Goal: Information Seeking & Learning: Compare options

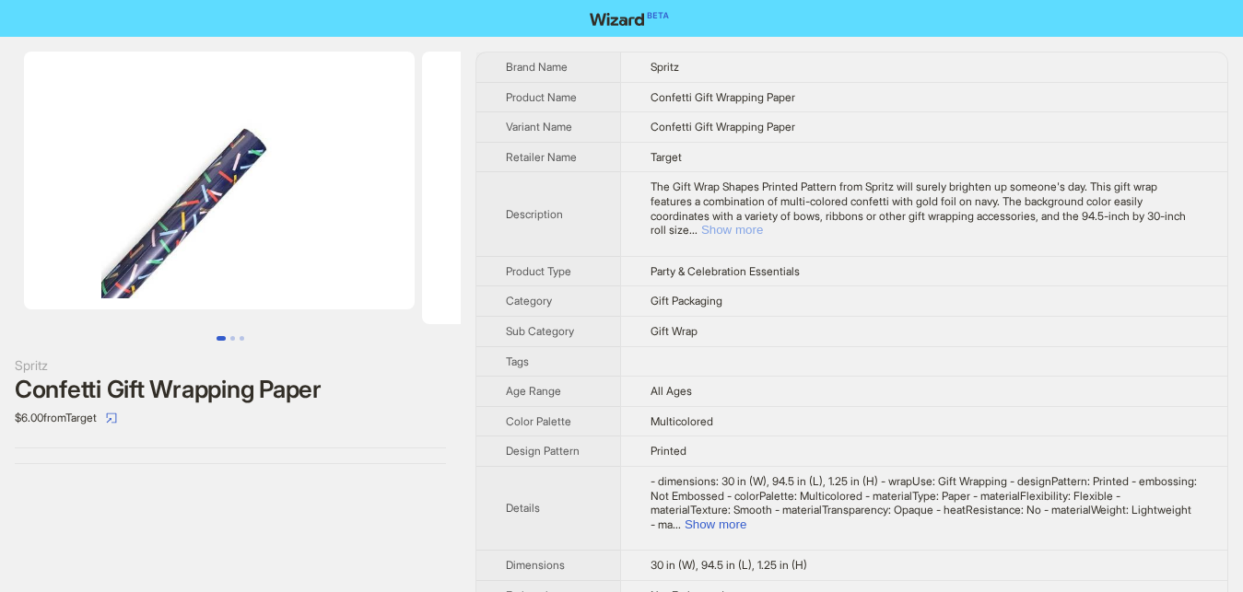
click at [763, 223] on button "Show more" at bounding box center [732, 230] width 62 height 14
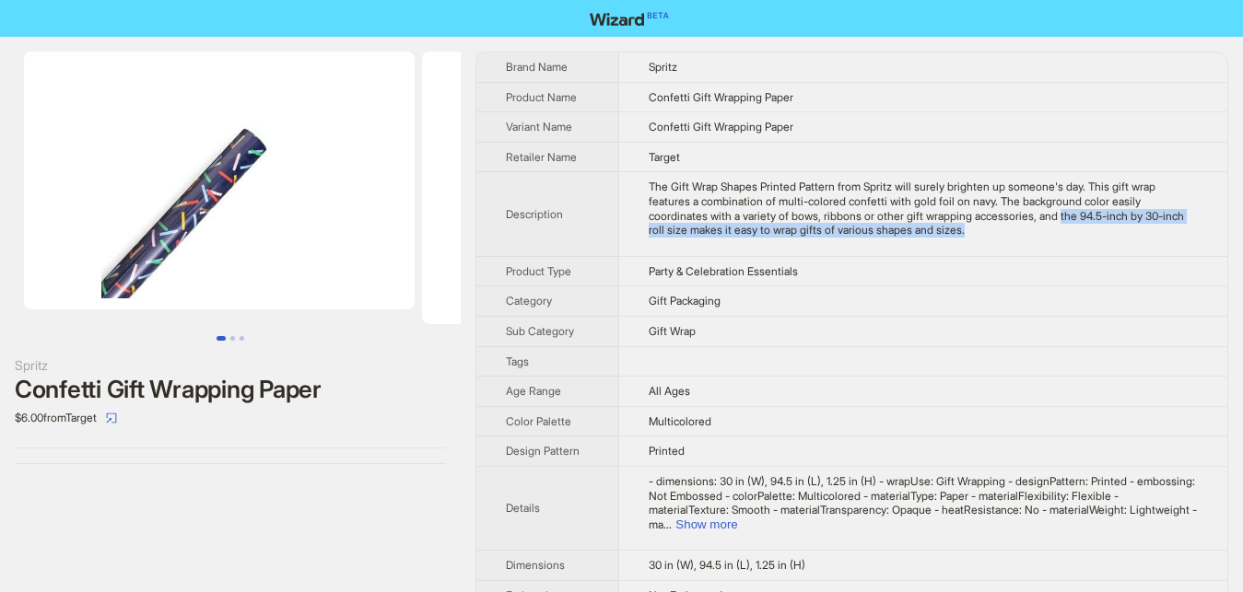
drag, startPoint x: 957, startPoint y: 218, endPoint x: 882, endPoint y: 240, distance: 78.5
click at [882, 240] on td "The Gift Wrap Shapes Printed Pattern from Spritz will surely brighten up someon…" at bounding box center [923, 214] width 608 height 84
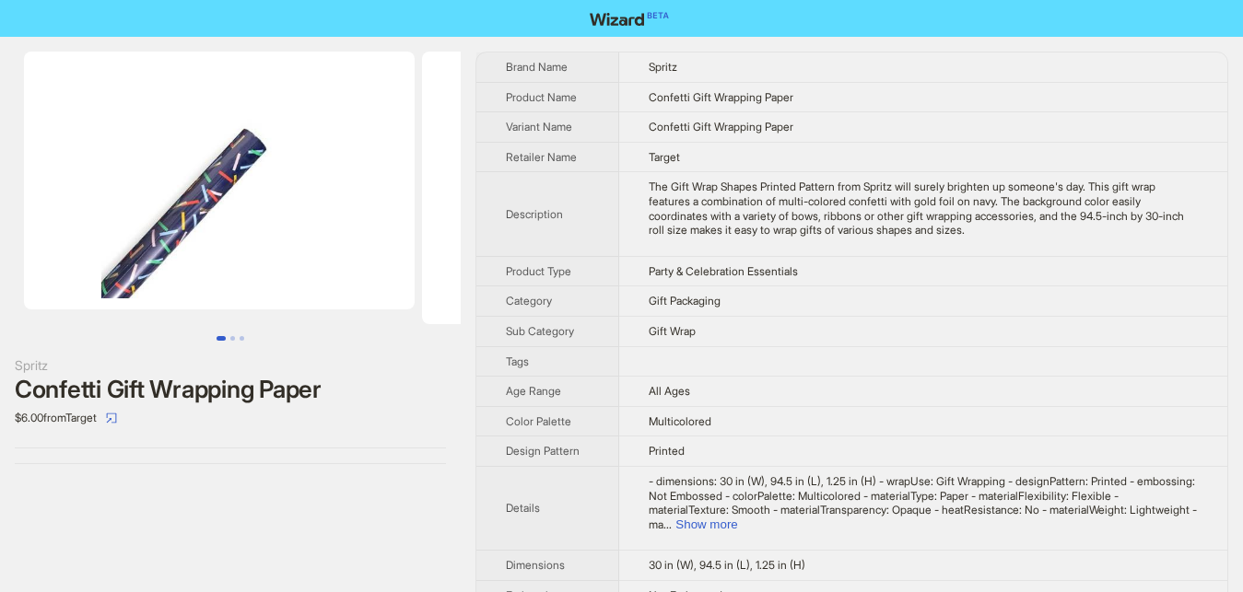
click at [906, 255] on td "The Gift Wrap Shapes Printed Pattern from Spritz will surely brighten up someon…" at bounding box center [923, 214] width 608 height 84
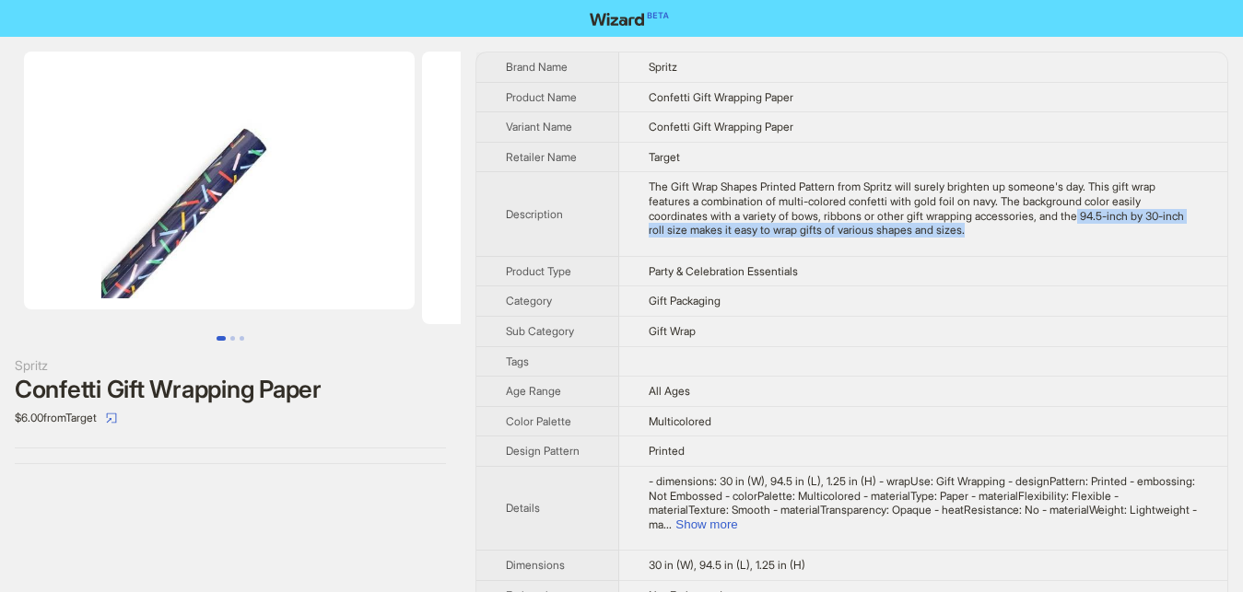
drag, startPoint x: 973, startPoint y: 214, endPoint x: 1217, endPoint y: 231, distance: 244.7
click at [1217, 231] on td "The Gift Wrap Shapes Printed Pattern from Spritz will surely brighten up someon…" at bounding box center [923, 214] width 608 height 84
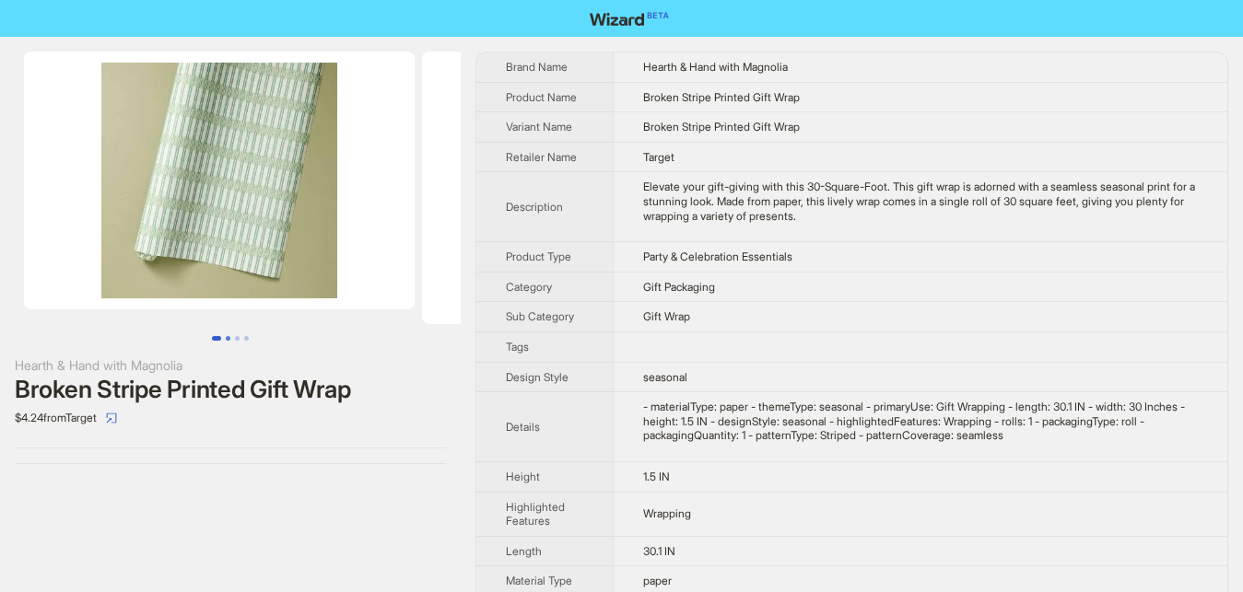
click at [227, 339] on button "Go to slide 2" at bounding box center [228, 338] width 5 height 5
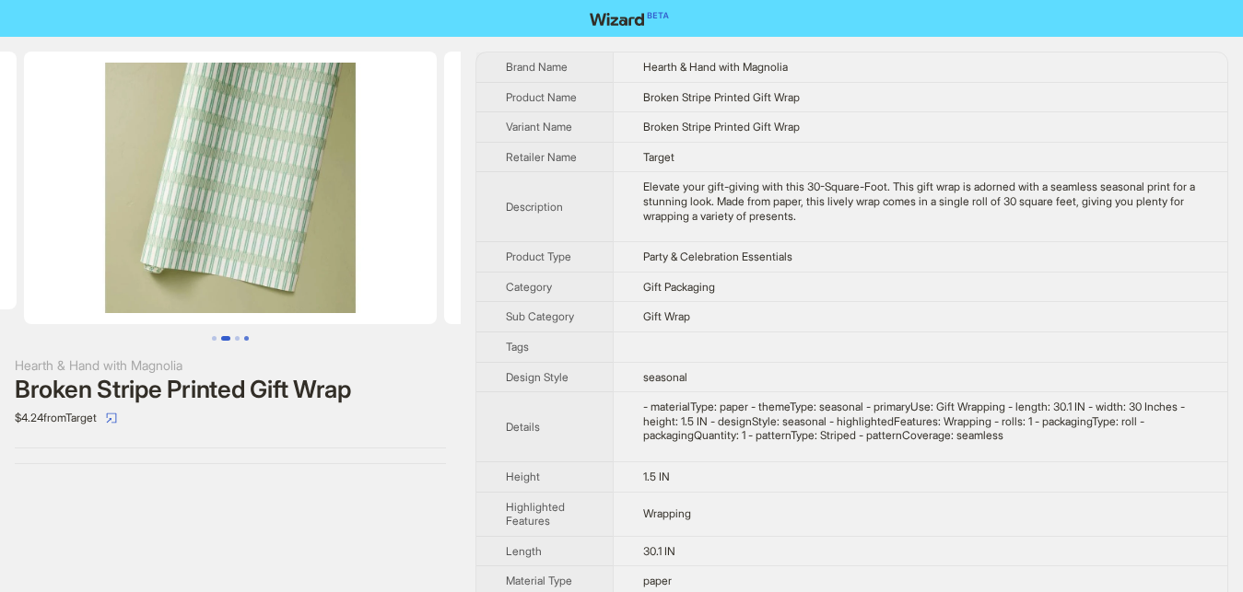
click at [245, 339] on button "Go to slide 4" at bounding box center [246, 338] width 5 height 5
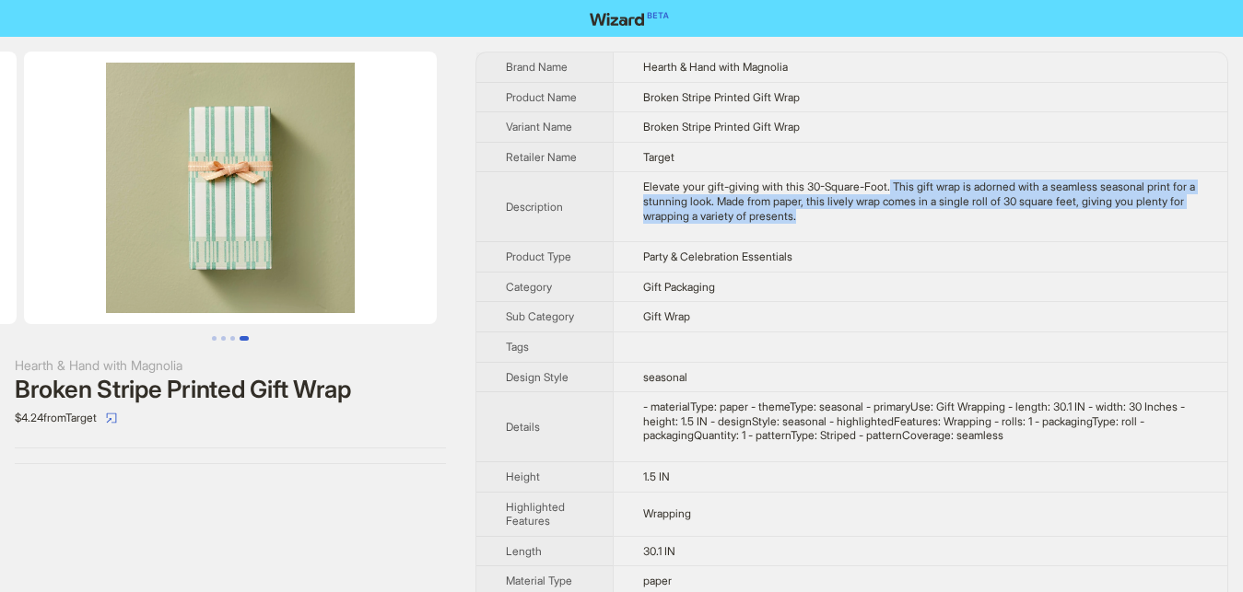
drag, startPoint x: 882, startPoint y: 190, endPoint x: 809, endPoint y: 234, distance: 85.2
click at [809, 234] on td "Elevate your gift-giving with this 30-Square-Foot. This gift wrap is adorned wi…" at bounding box center [920, 207] width 614 height 70
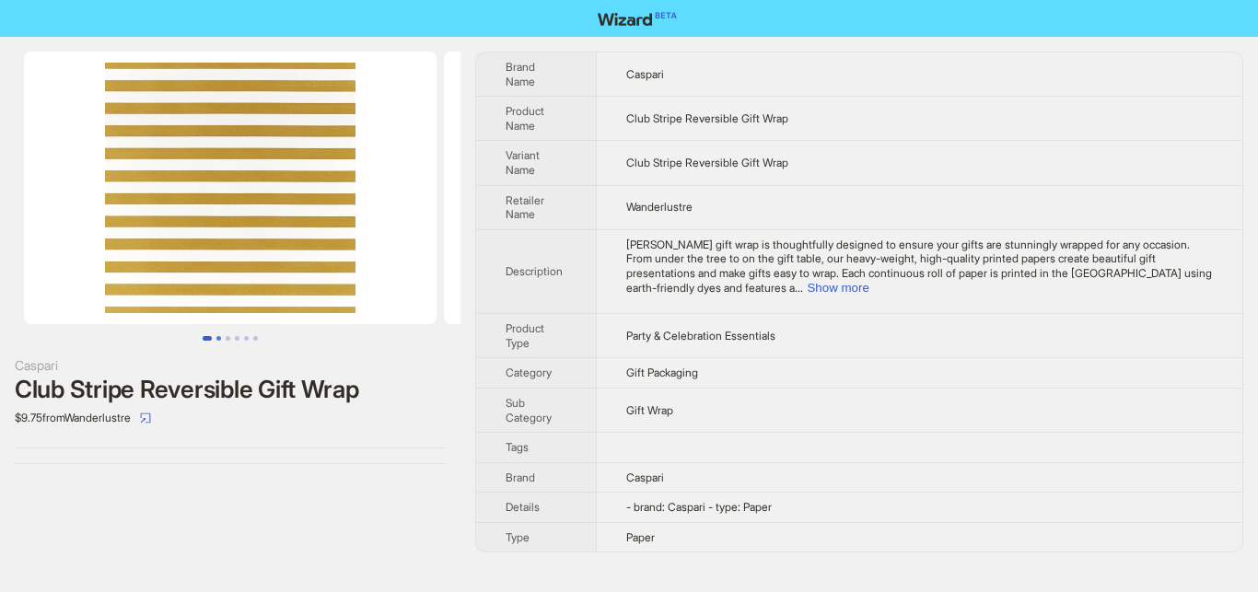
click at [221, 337] on button "Go to slide 2" at bounding box center [218, 338] width 5 height 5
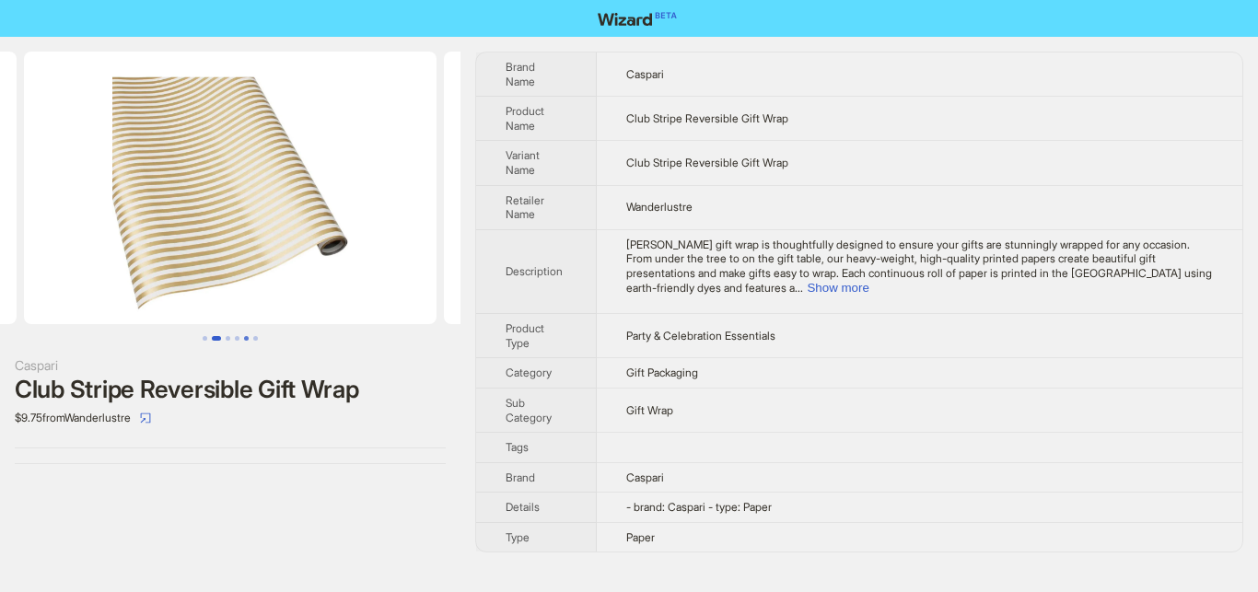
click at [244, 338] on button "Go to slide 5" at bounding box center [246, 338] width 5 height 5
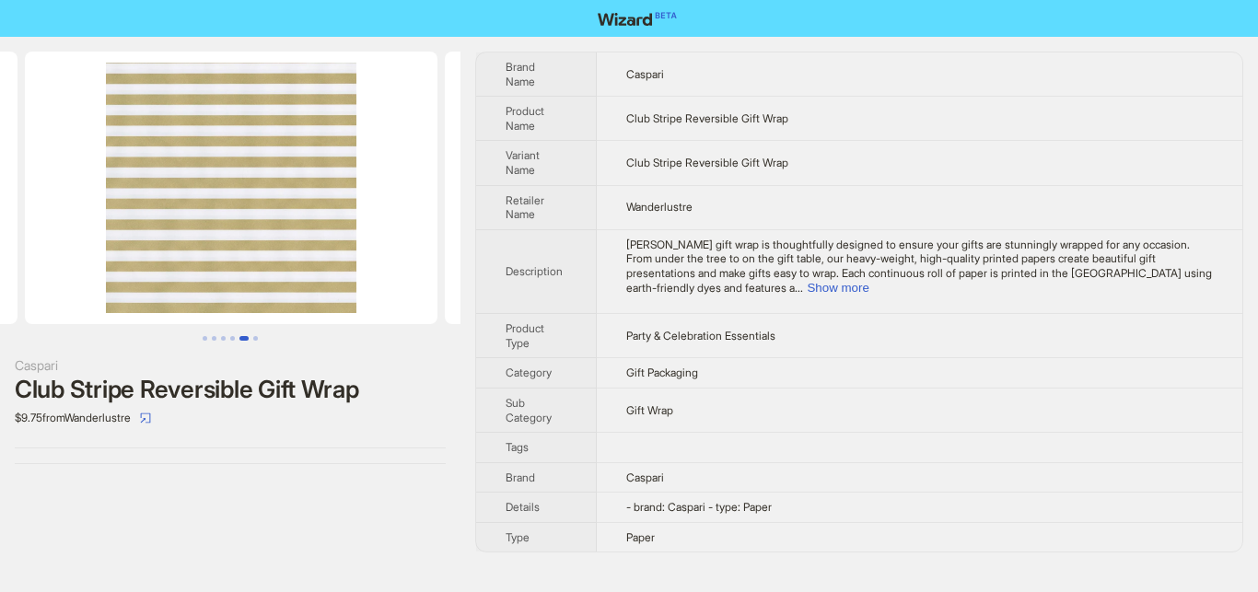
scroll to position [0, 1680]
click at [225, 336] on button "Go to slide 3" at bounding box center [223, 338] width 5 height 5
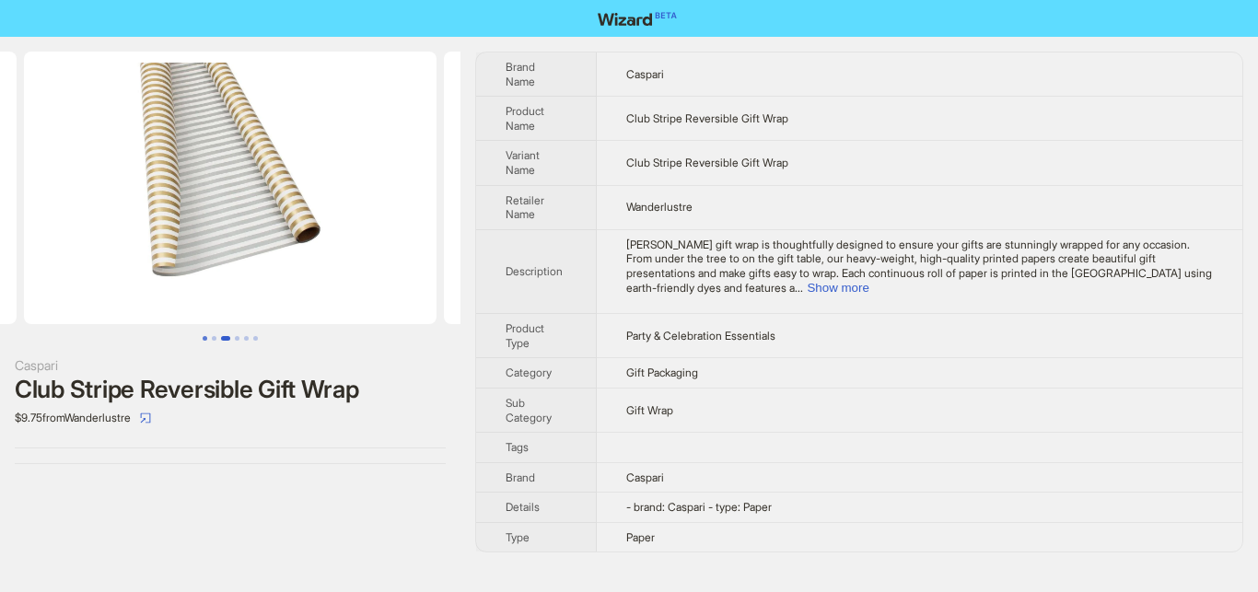
click at [203, 339] on button "Go to slide 1" at bounding box center [205, 338] width 5 height 5
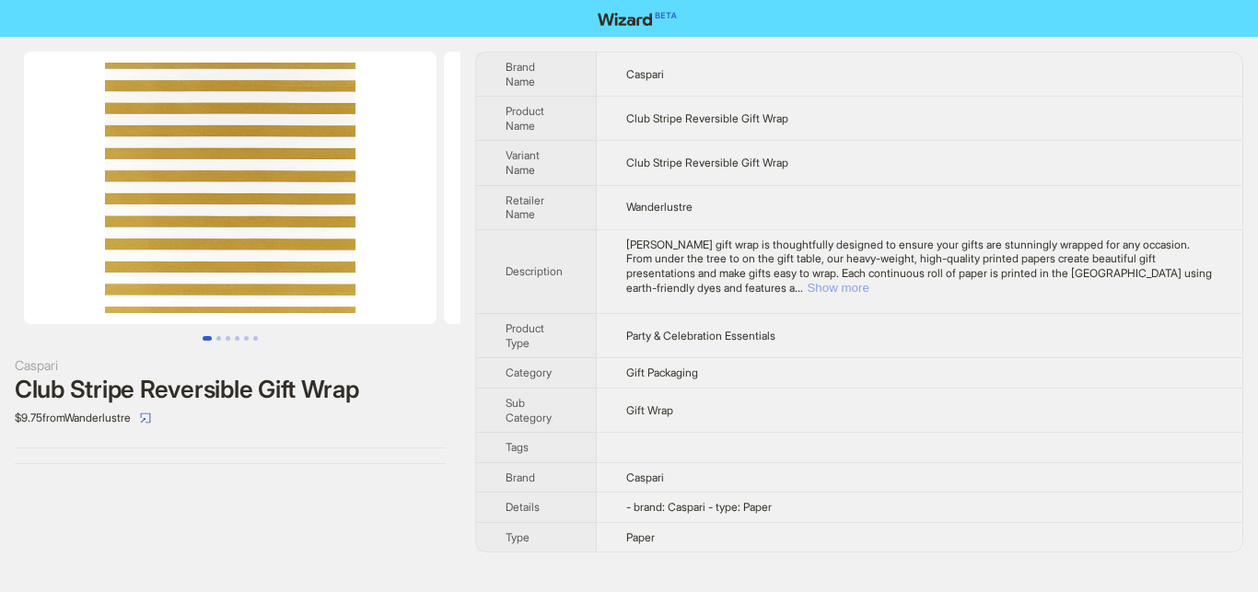
click at [869, 281] on button "Show more" at bounding box center [838, 288] width 62 height 14
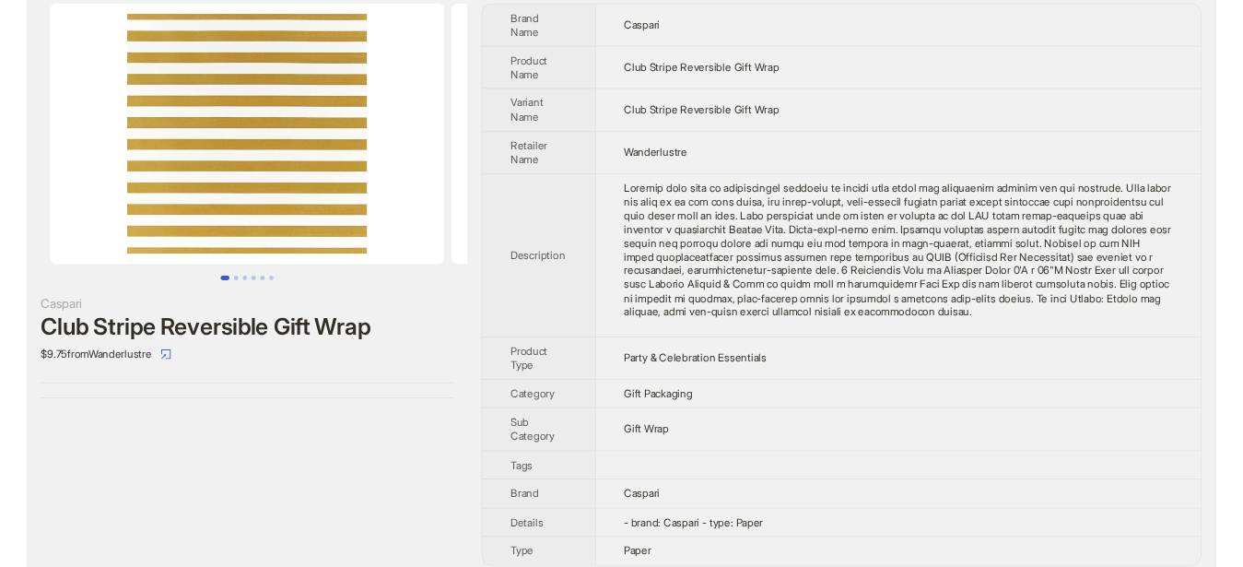
scroll to position [62, 0]
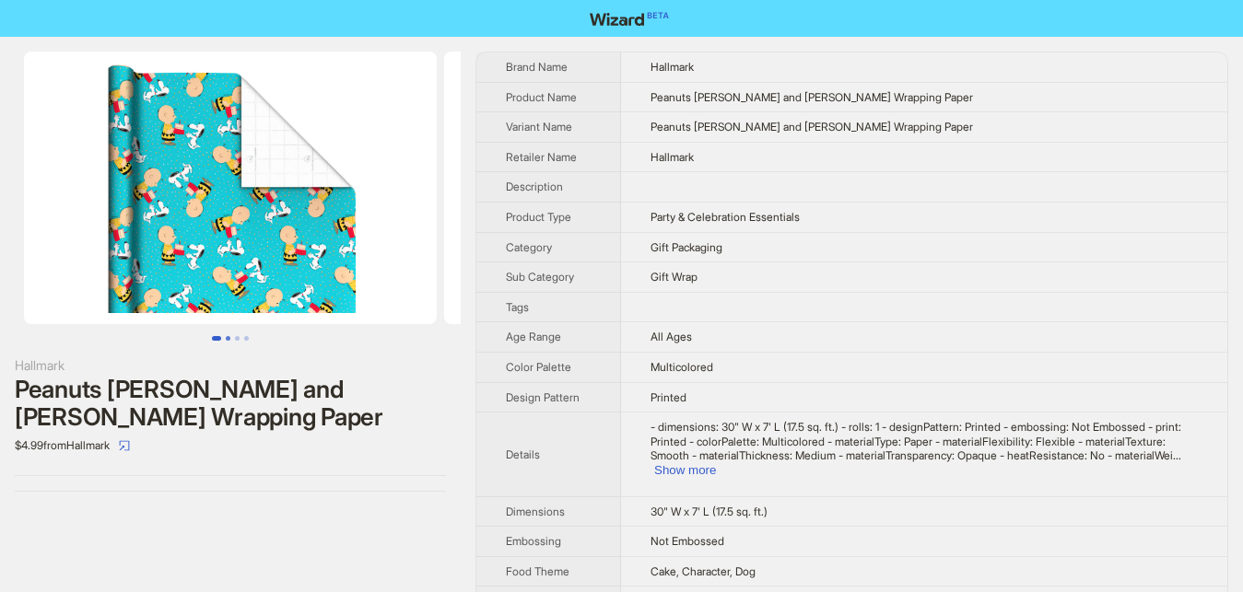
click at [226, 341] on button "Go to slide 2" at bounding box center [228, 338] width 5 height 5
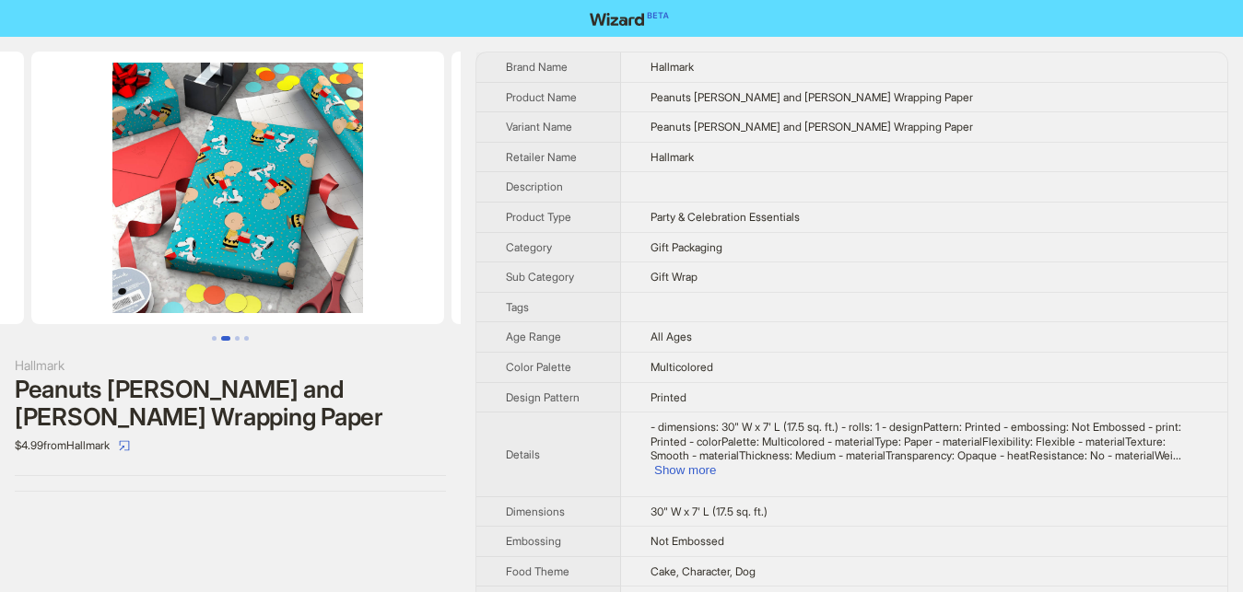
scroll to position [0, 420]
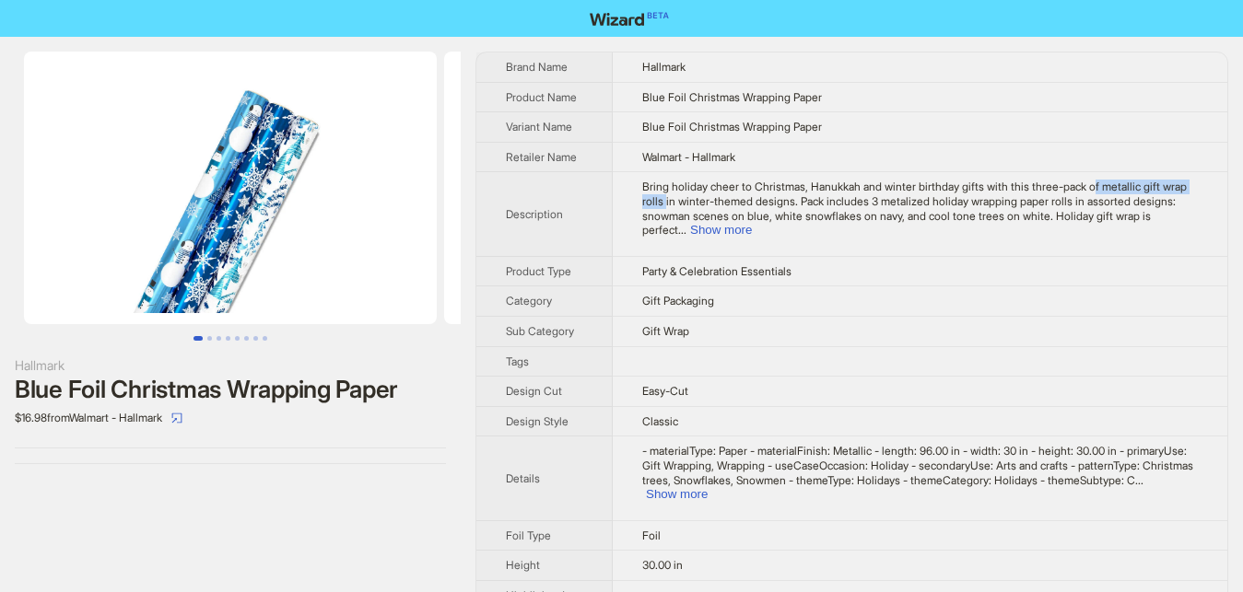
drag, startPoint x: 1084, startPoint y: 186, endPoint x: 1202, endPoint y: 187, distance: 117.9
click at [1202, 187] on td "Bring holiday cheer to Christmas, Hanukkah and winter birthday gifts with this …" at bounding box center [920, 214] width 614 height 84
click at [752, 223] on button "Show more" at bounding box center [721, 230] width 62 height 14
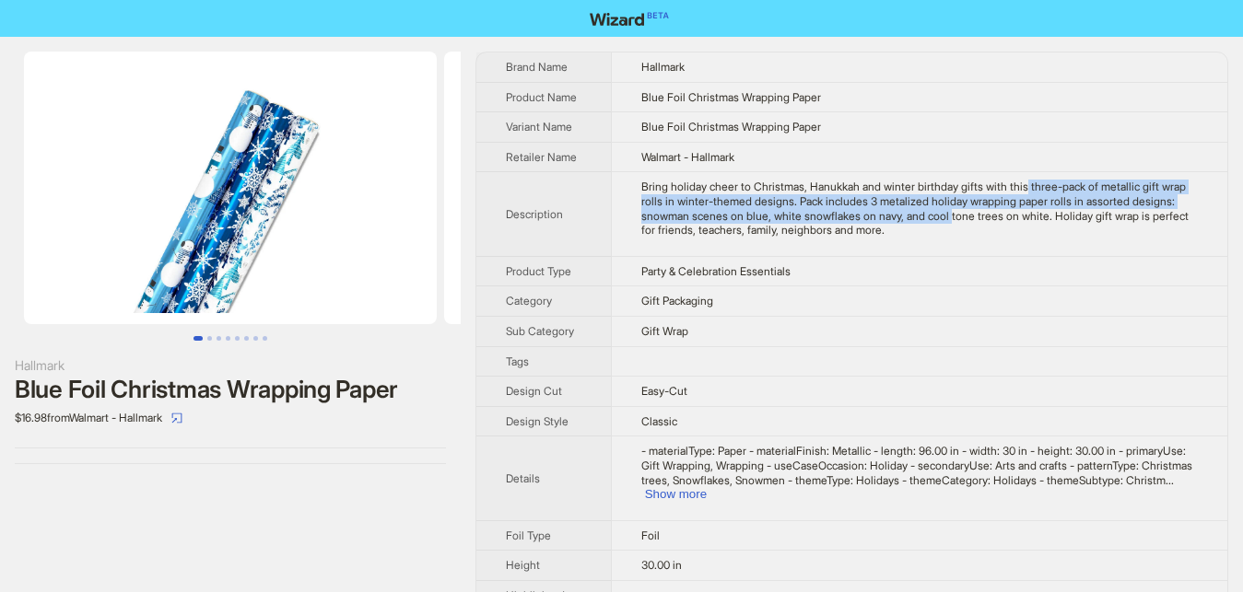
drag, startPoint x: 1018, startPoint y: 185, endPoint x: 893, endPoint y: 221, distance: 130.3
click at [893, 221] on div "Bring holiday cheer to Christmas, Hanukkah and winter birthday gifts with this …" at bounding box center [919, 208] width 556 height 57
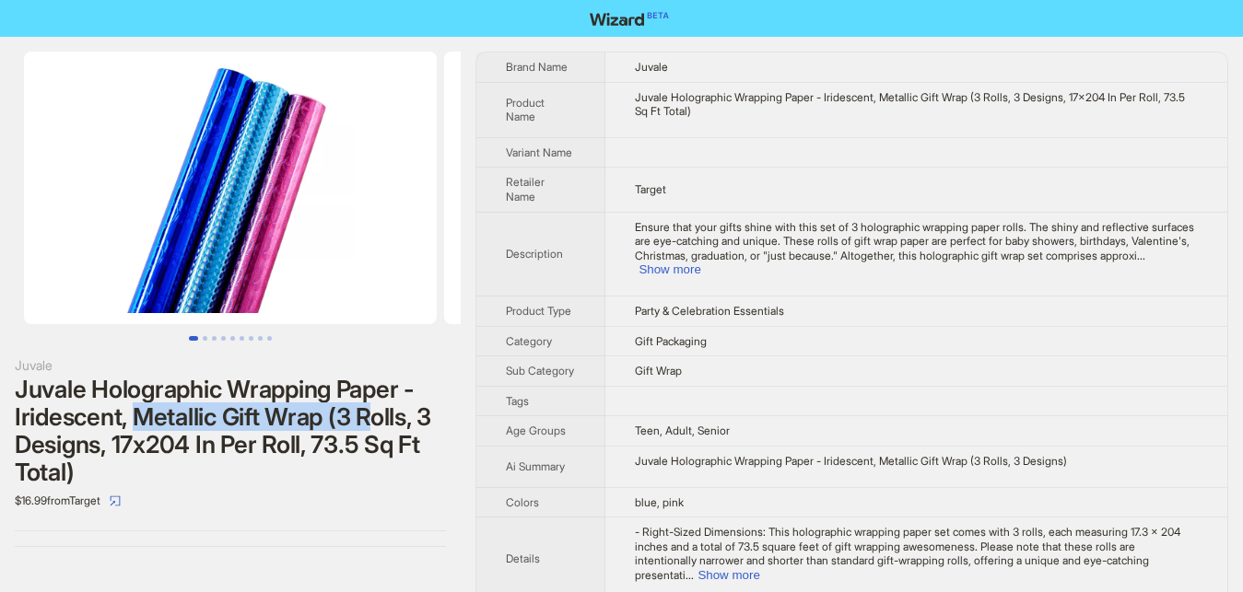
drag, startPoint x: 135, startPoint y: 420, endPoint x: 405, endPoint y: 169, distance: 368.9
click at [369, 418] on div "Juvale Holographic Wrapping Paper - Iridescent, Metallic Gift Wrap (3 Rolls, 3 …" at bounding box center [230, 431] width 431 height 111
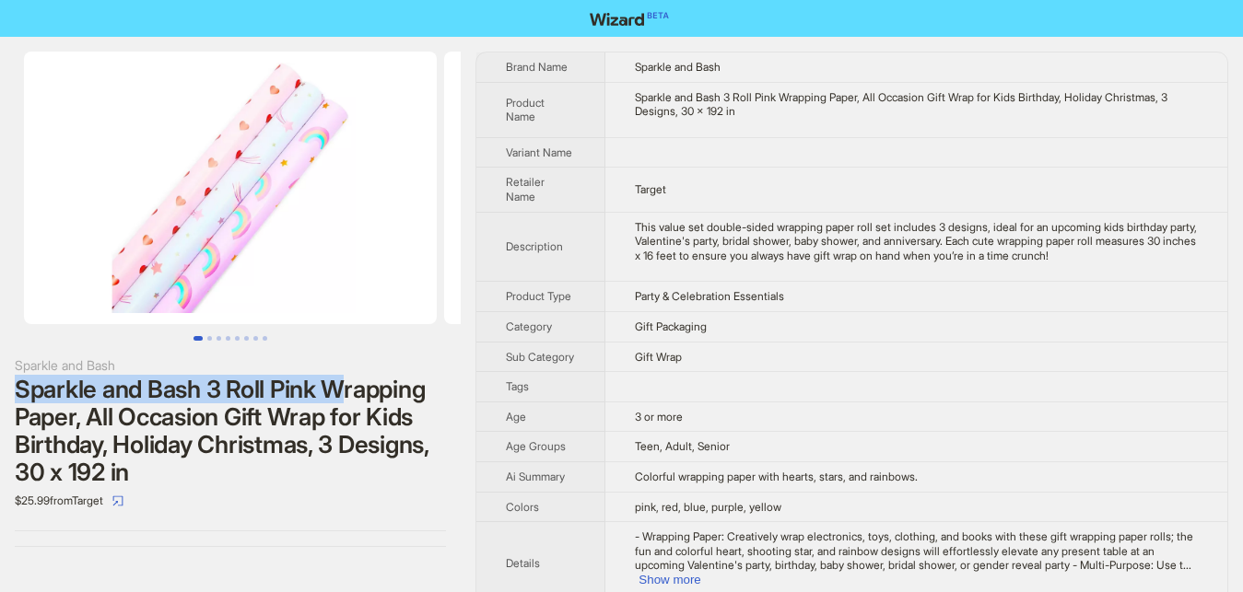
drag, startPoint x: 17, startPoint y: 385, endPoint x: 348, endPoint y: 393, distance: 331.7
click at [348, 393] on div "Sparkle and Bash 3 Roll Pink Wrapping Paper, All Occasion Gift Wrap for Kids Bi…" at bounding box center [230, 431] width 431 height 111
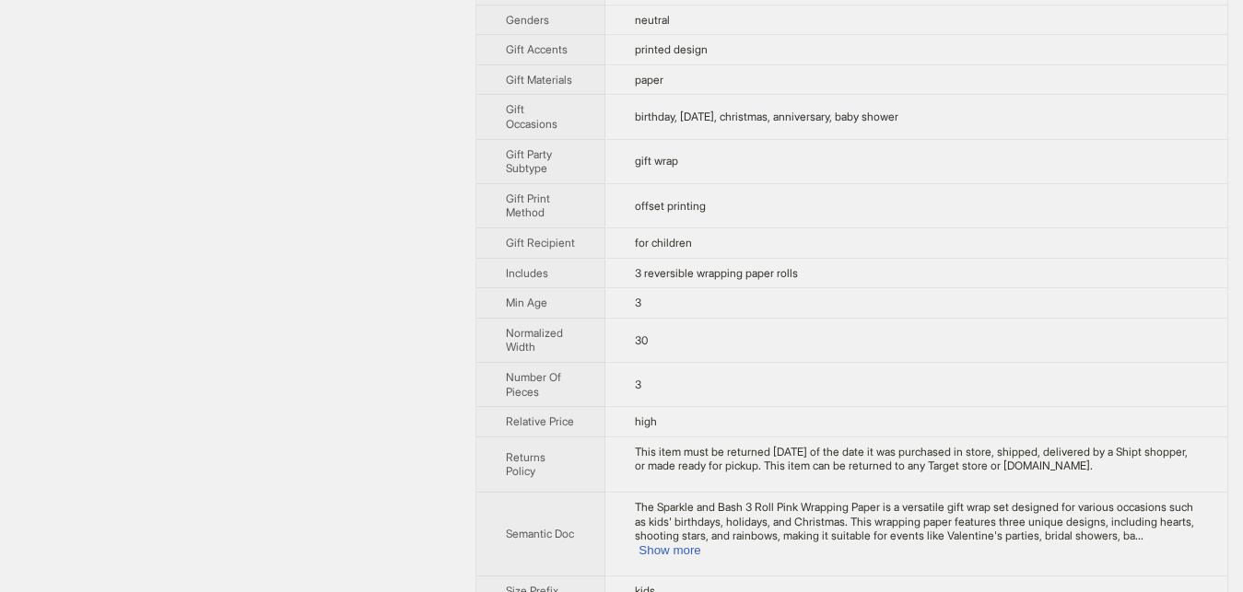
scroll to position [663, 0]
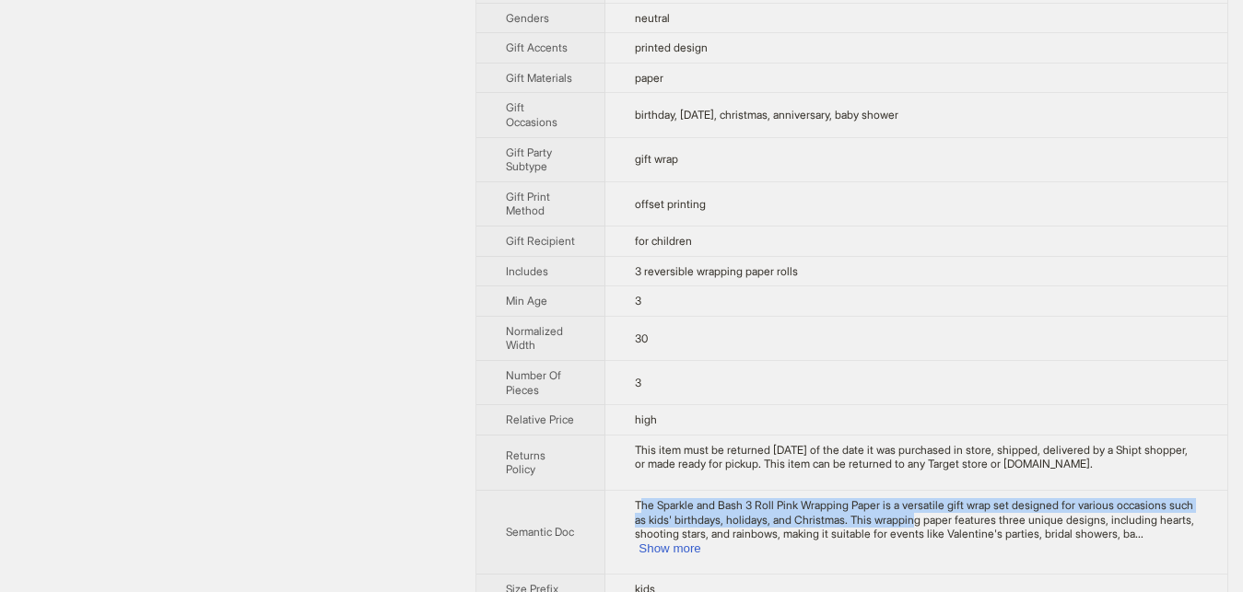
drag, startPoint x: 641, startPoint y: 484, endPoint x: 870, endPoint y: 500, distance: 229.1
click at [893, 500] on td "The Sparkle and Bash 3 Roll Pink Wrapping Paper is a versatile gift wrap set de…" at bounding box center [916, 532] width 622 height 84
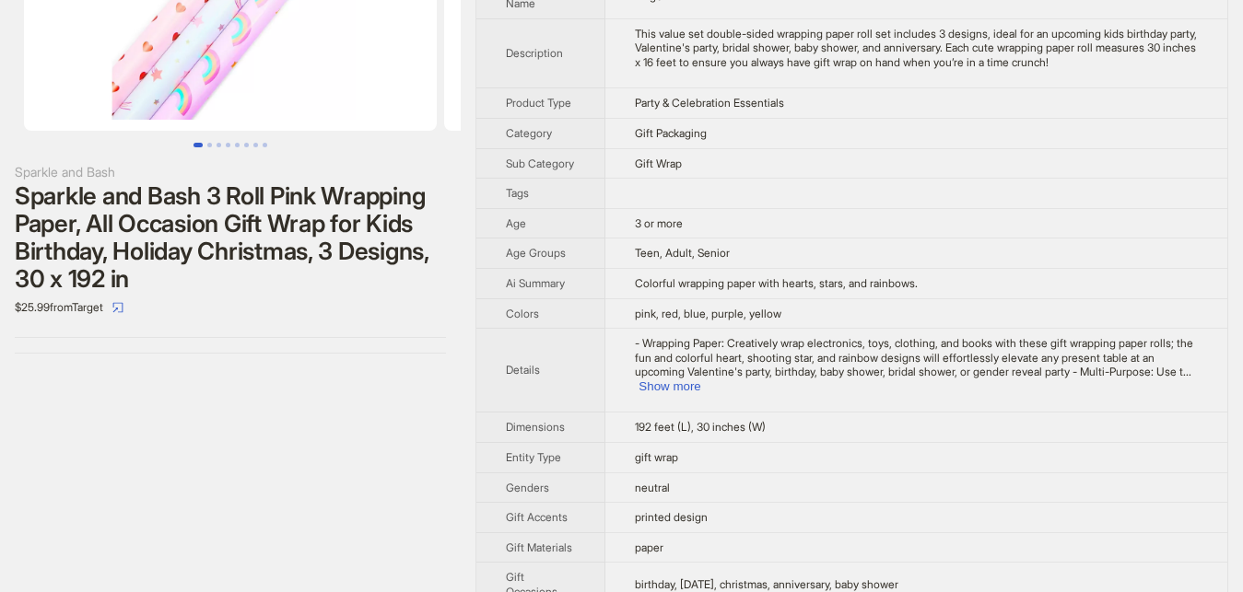
scroll to position [0, 0]
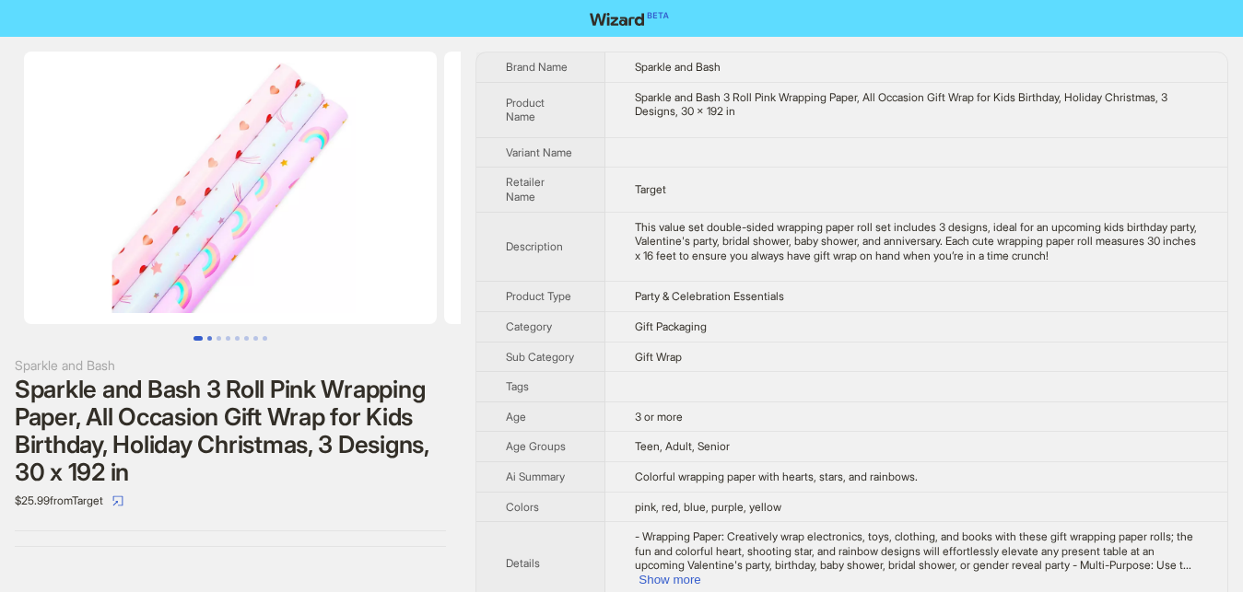
click at [211, 338] on button "Go to slide 2" at bounding box center [209, 338] width 5 height 5
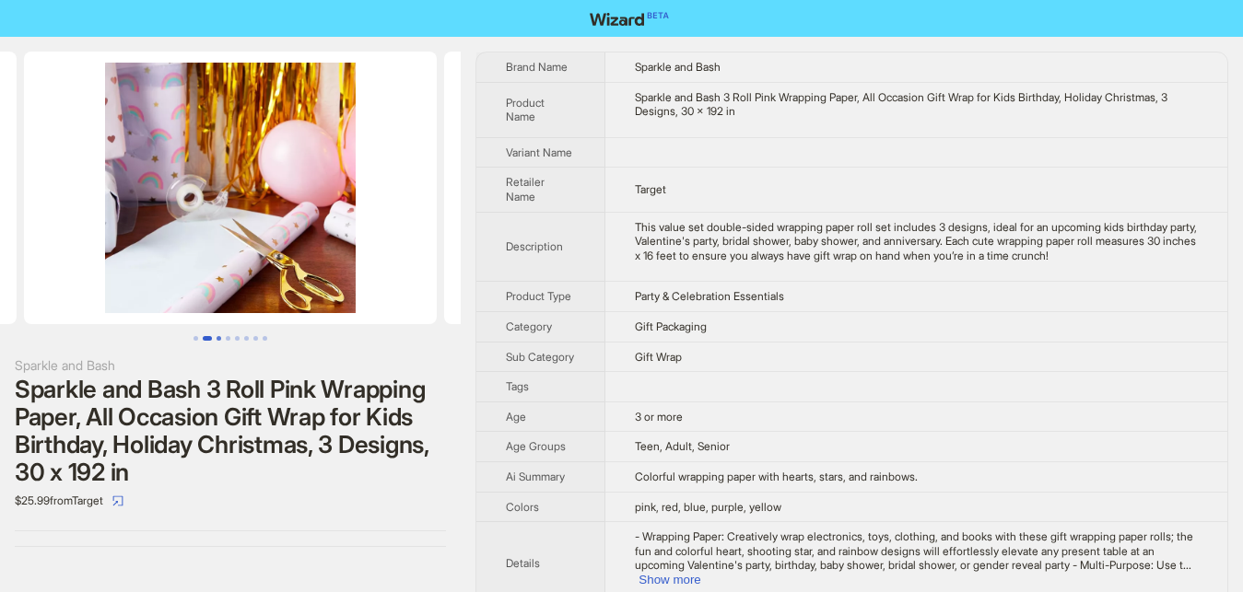
click at [216, 337] on button "Go to slide 3" at bounding box center [218, 338] width 5 height 5
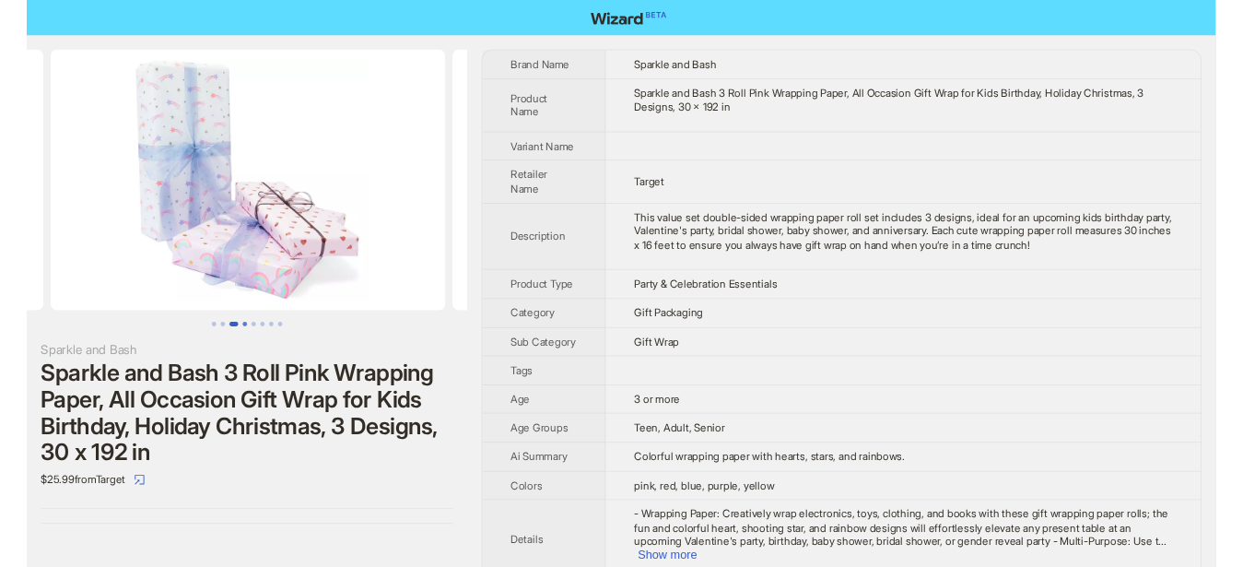
scroll to position [0, 840]
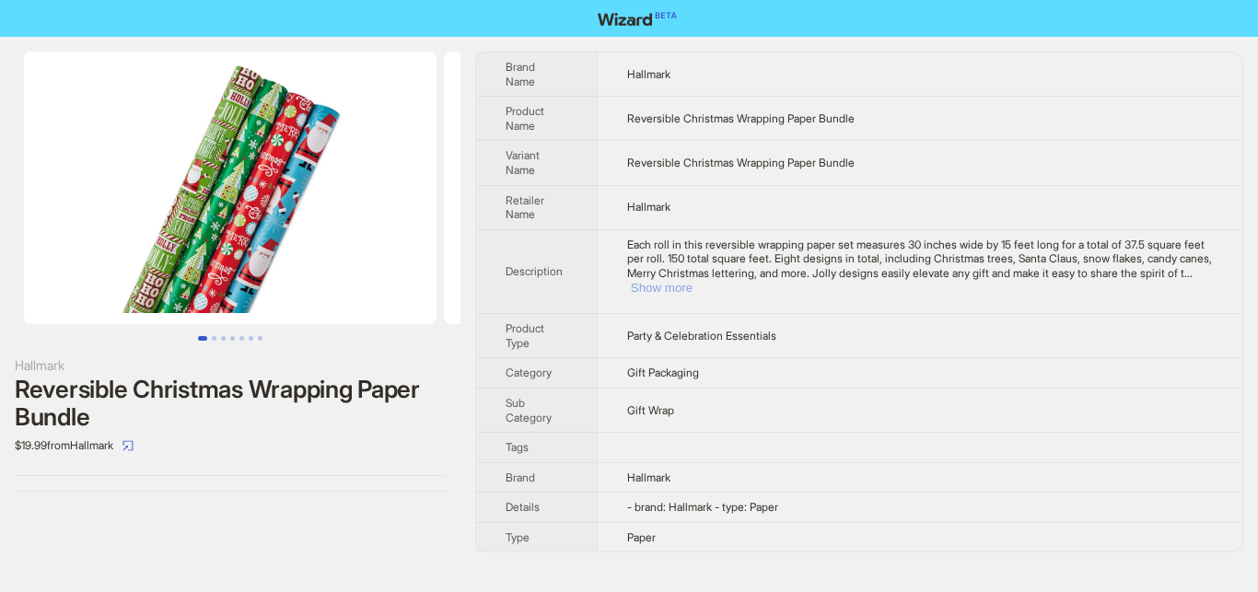
click at [693, 281] on button "Show more" at bounding box center [662, 288] width 62 height 14
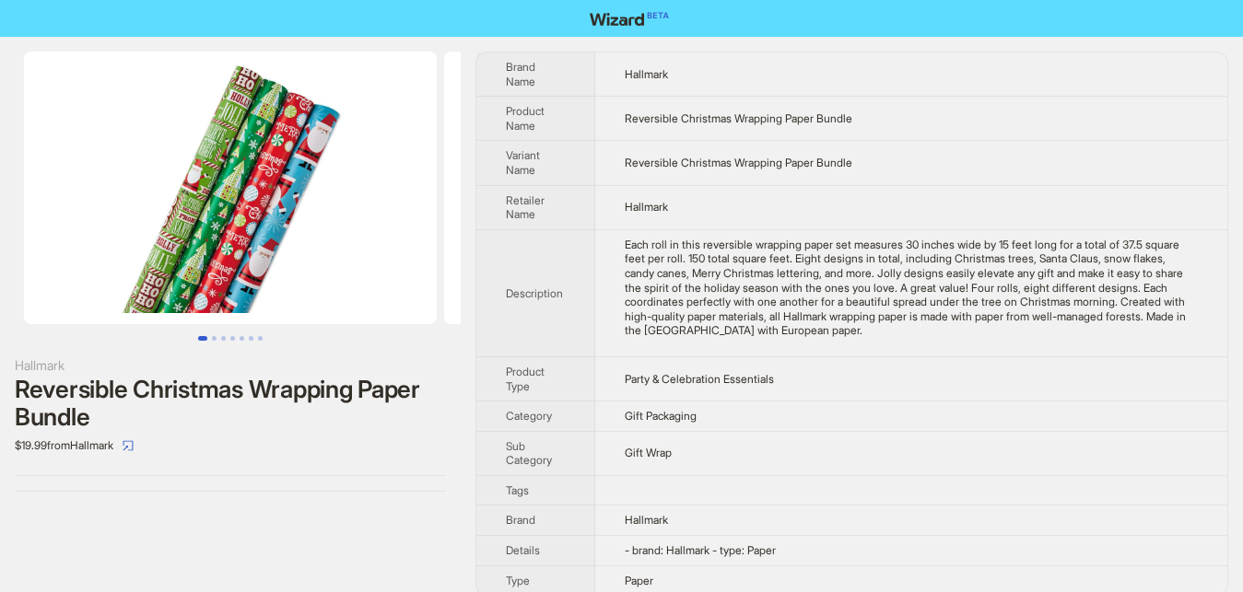
click at [890, 295] on div "Each roll in this reversible wrapping paper set measures 30 inches wide by 15 f…" at bounding box center [911, 288] width 573 height 100
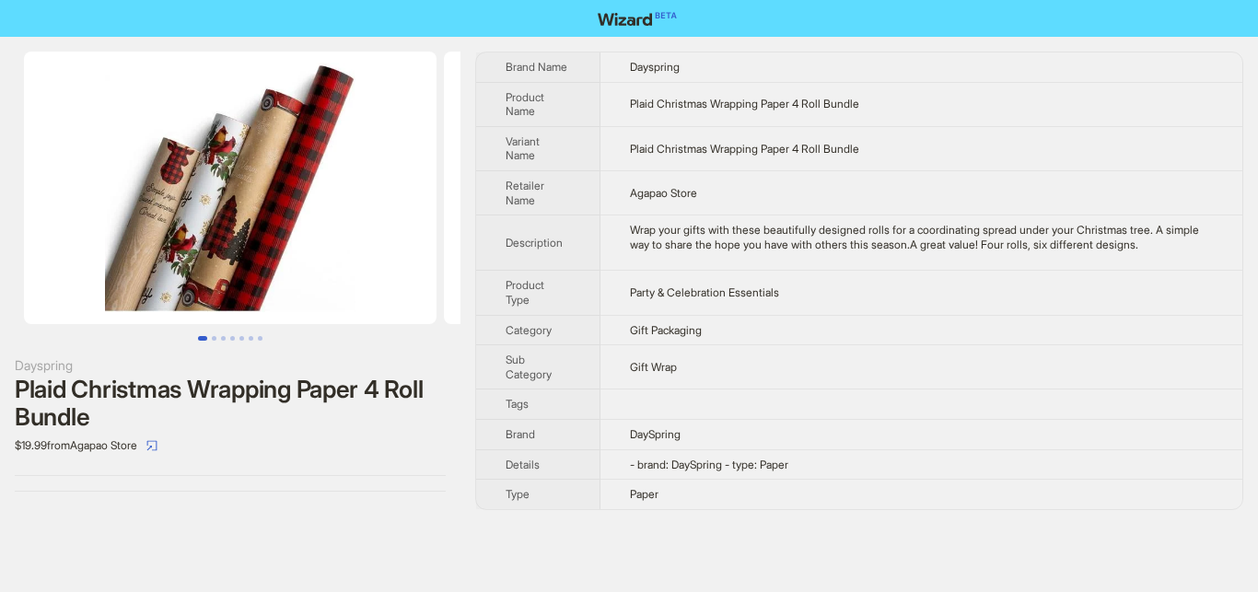
click at [959, 244] on div "Wrap your gifts with these beautifully designed rolls for a coordinating spread…" at bounding box center [921, 237] width 583 height 29
drag, startPoint x: 954, startPoint y: 244, endPoint x: 1104, endPoint y: 244, distance: 149.2
click at [1104, 244] on div "Wrap your gifts with these beautifully designed rolls for a coordinating spread…" at bounding box center [921, 237] width 583 height 29
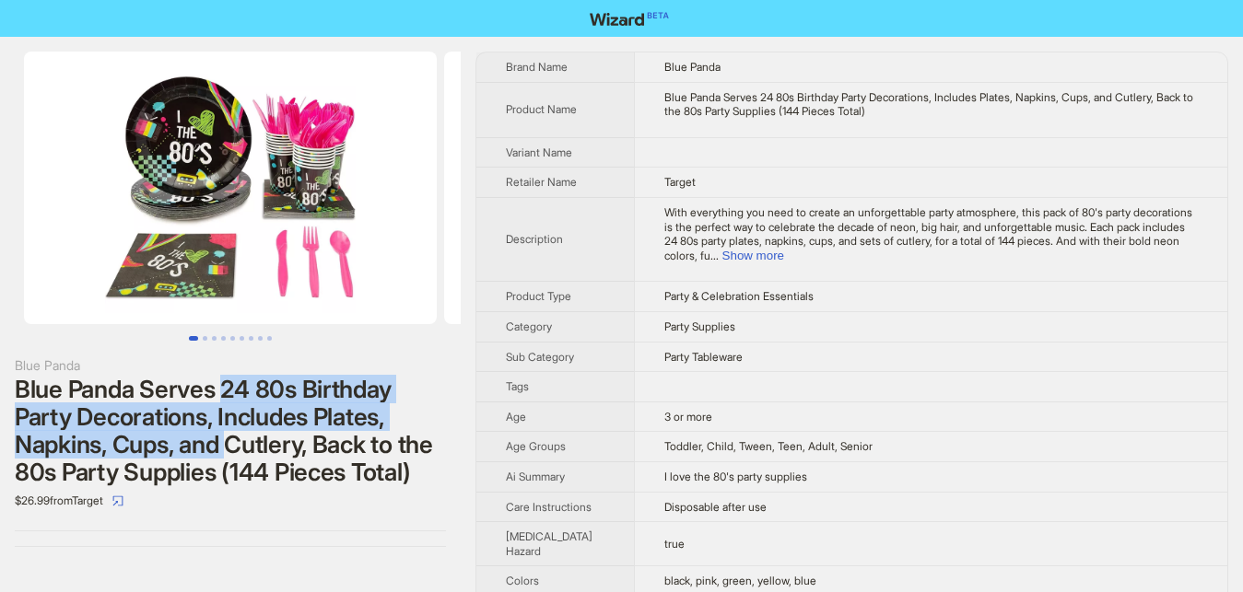
drag, startPoint x: 225, startPoint y: 388, endPoint x: 226, endPoint y: 443, distance: 55.3
click at [226, 443] on div "Blue Panda Serves 24 80s Birthday Party Decorations, Includes Plates, Napkins, …" at bounding box center [230, 431] width 431 height 111
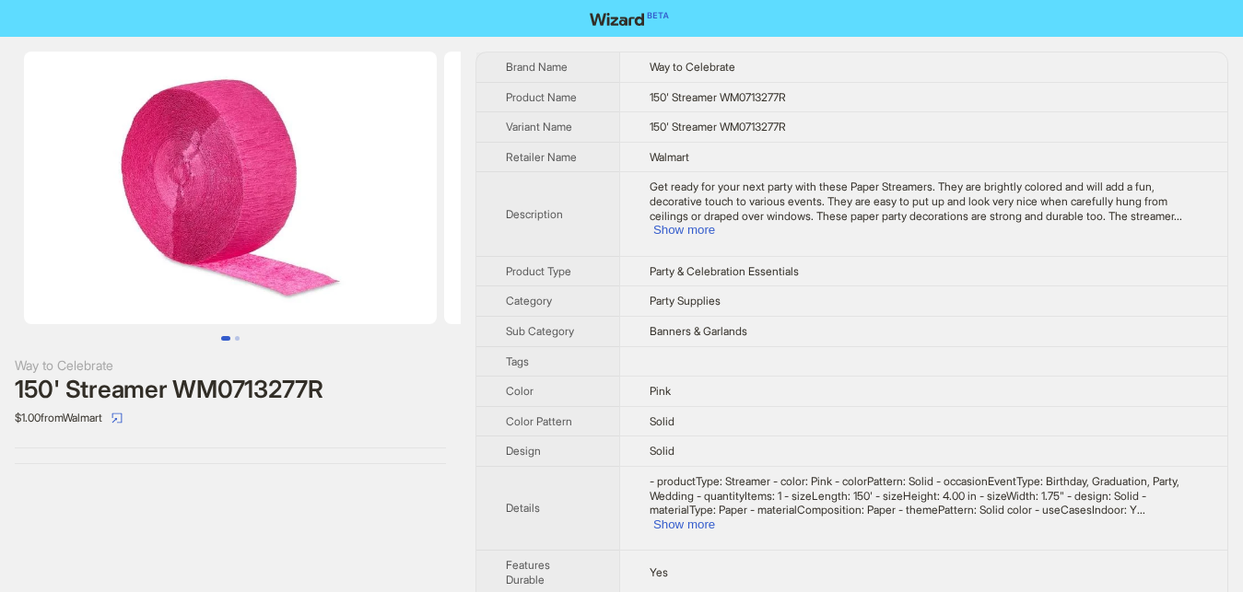
click at [230, 340] on button "Go to slide 1" at bounding box center [225, 338] width 9 height 5
click at [235, 339] on button "Go to slide 2" at bounding box center [237, 338] width 5 height 5
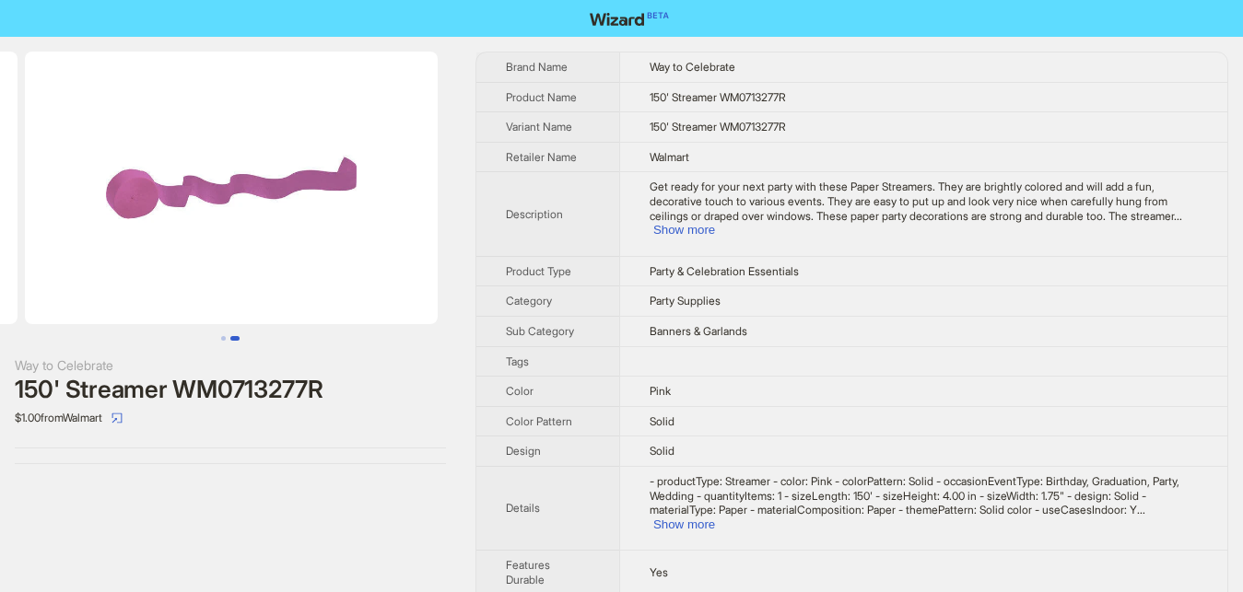
scroll to position [0, 420]
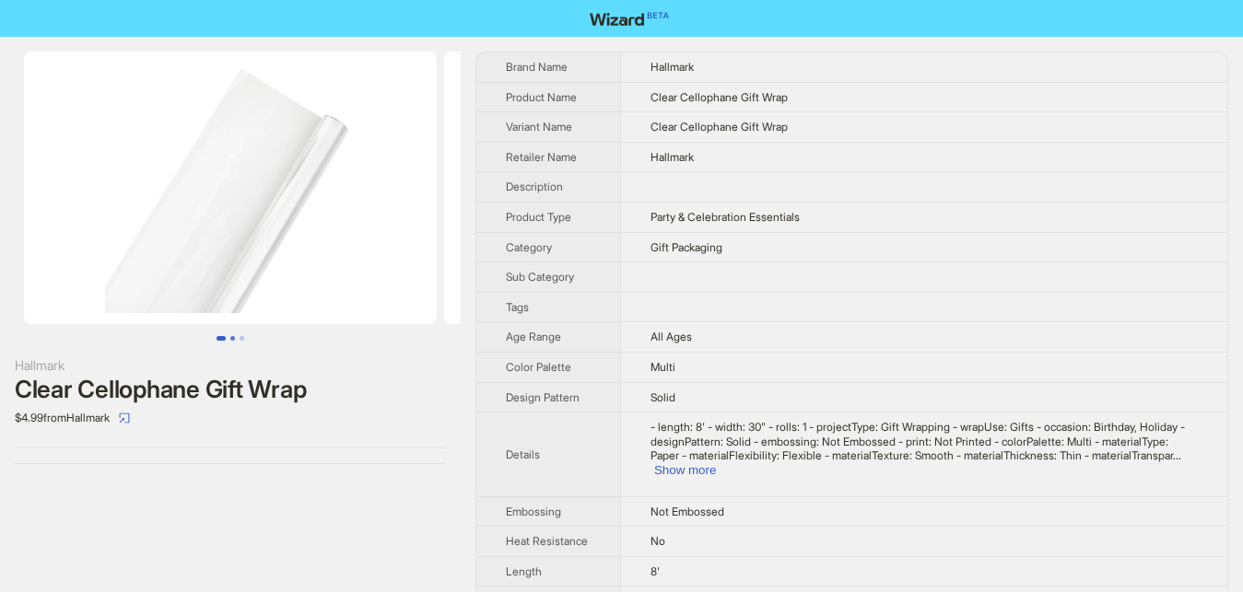
click at [232, 340] on button "Go to slide 2" at bounding box center [232, 338] width 5 height 5
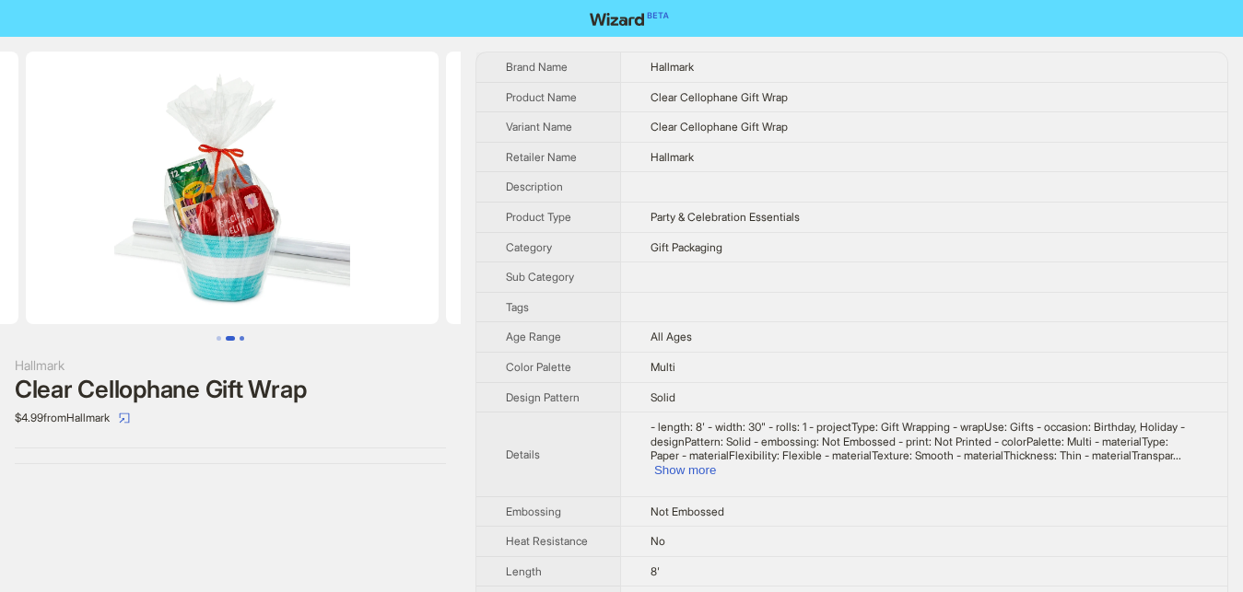
scroll to position [0, 420]
click at [244, 336] on button "Go to slide 3" at bounding box center [242, 338] width 5 height 5
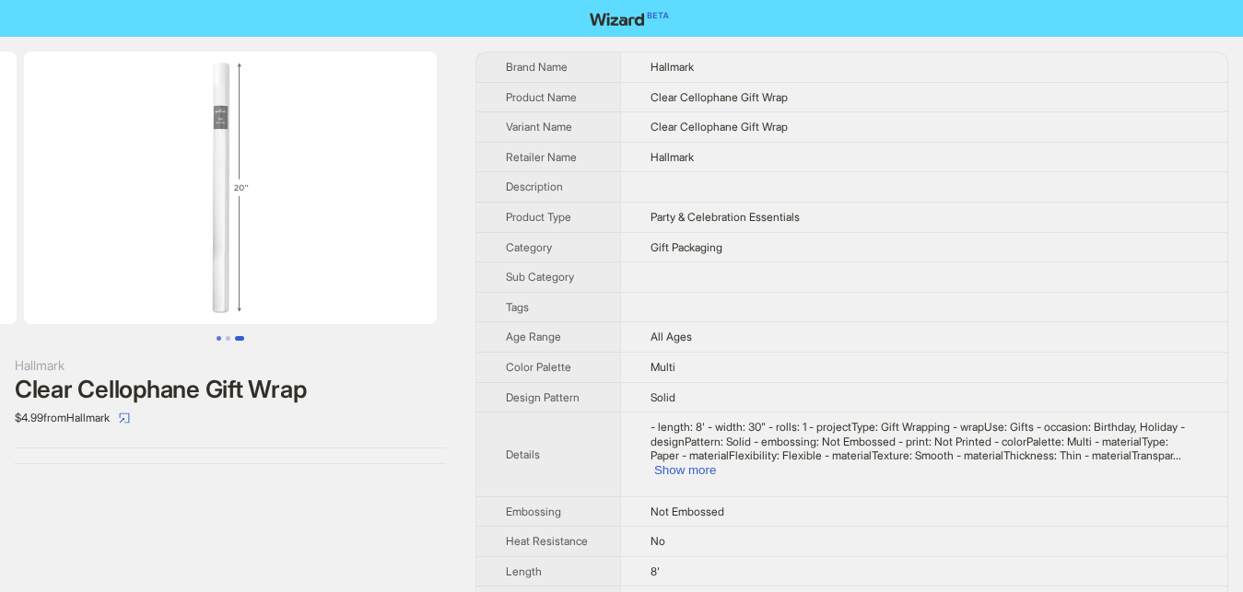
click at [219, 336] on button "Go to slide 1" at bounding box center [218, 338] width 5 height 5
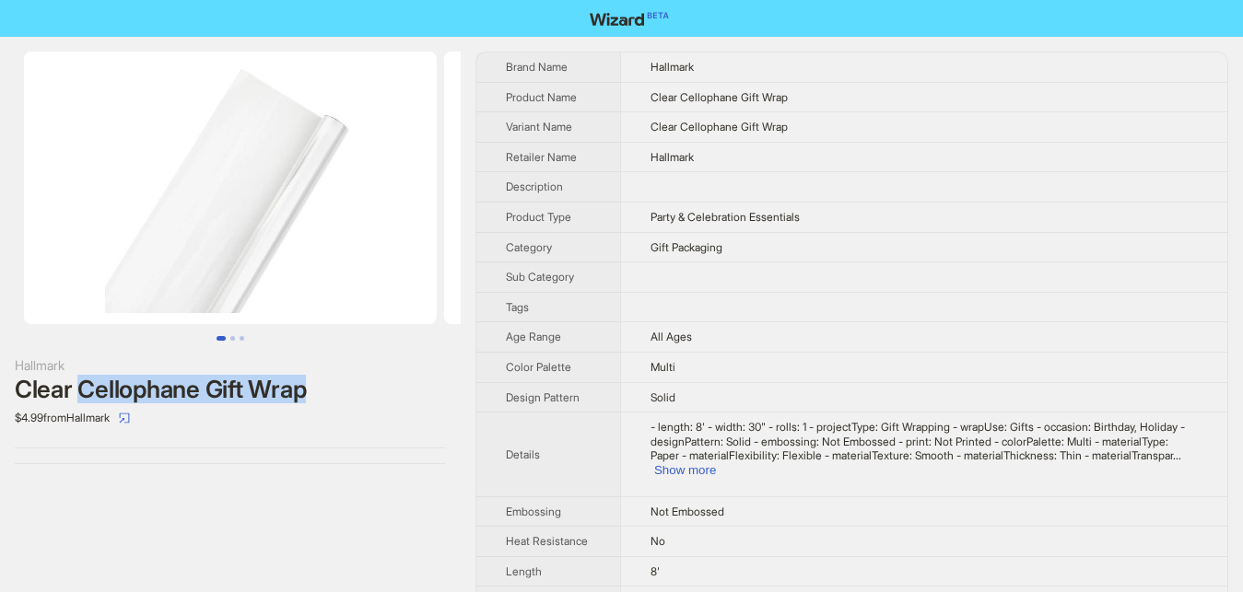
drag, startPoint x: 97, startPoint y: 390, endPoint x: 320, endPoint y: 383, distance: 223.0
click at [320, 383] on div "Clear Cellophane Gift Wrap" at bounding box center [230, 390] width 431 height 28
drag, startPoint x: 636, startPoint y: 248, endPoint x: 747, endPoint y: 244, distance: 111.5
click at [747, 244] on td "Gift Packaging" at bounding box center [923, 247] width 607 height 30
click at [231, 339] on button "Go to slide 2" at bounding box center [232, 338] width 5 height 5
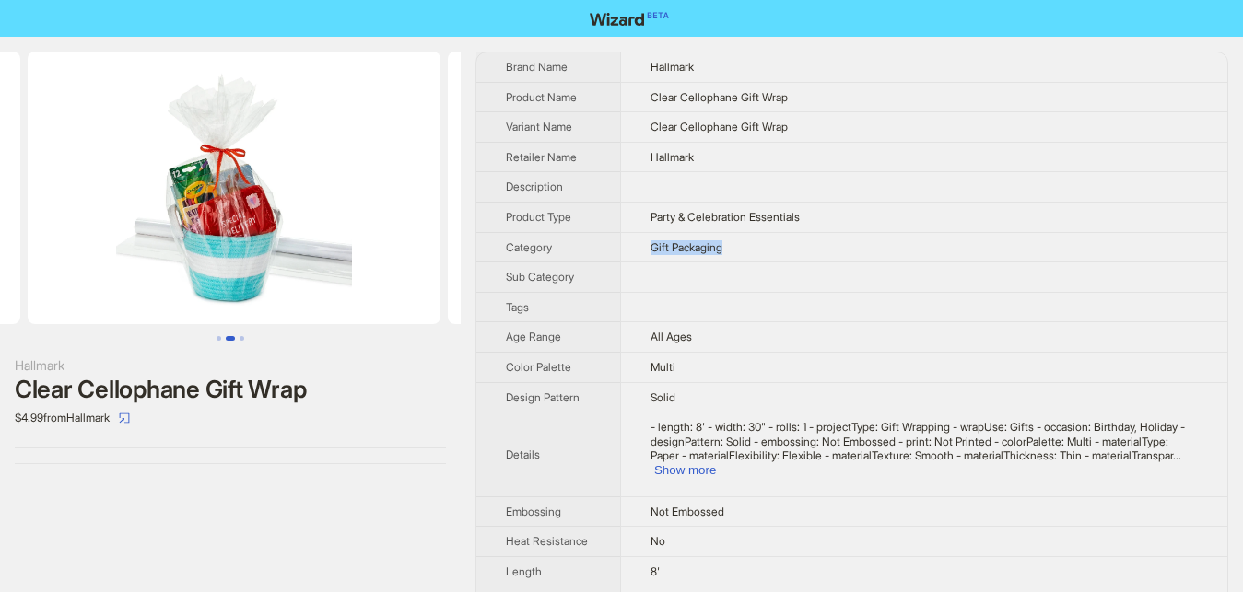
scroll to position [0, 420]
click at [244, 339] on button "Go to slide 3" at bounding box center [242, 338] width 5 height 5
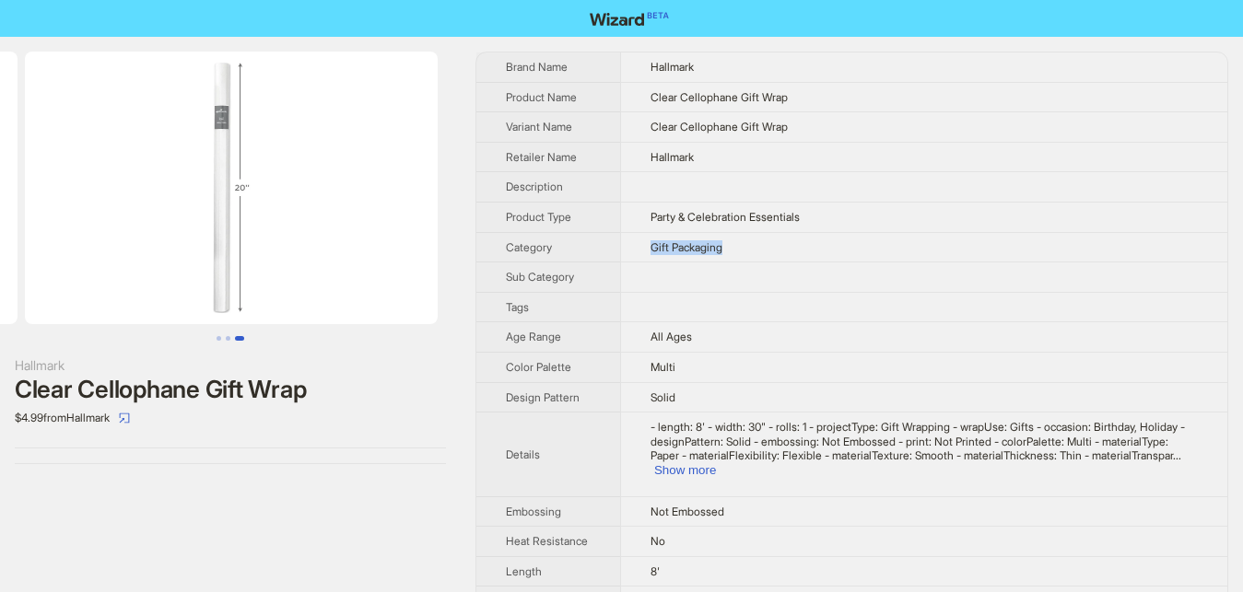
scroll to position [0, 840]
click at [627, 440] on td "- length: 8' - width: 30" - rolls: 1 - projectType: Gift Wrapping - wrapUse: Gi…" at bounding box center [923, 455] width 607 height 84
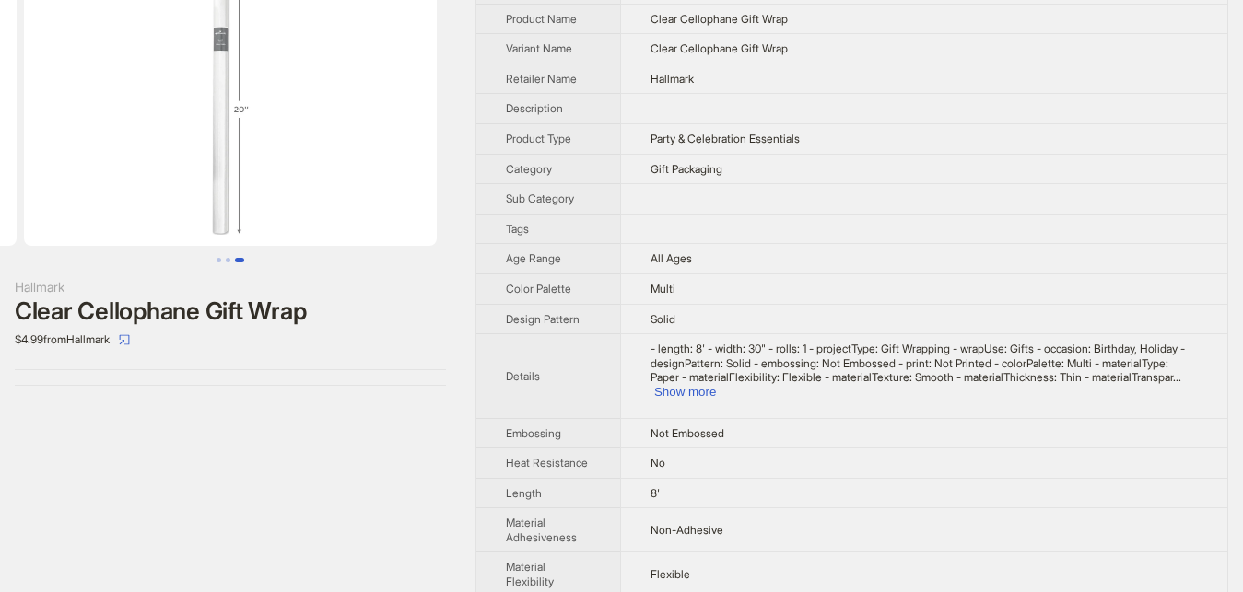
scroll to position [0, 0]
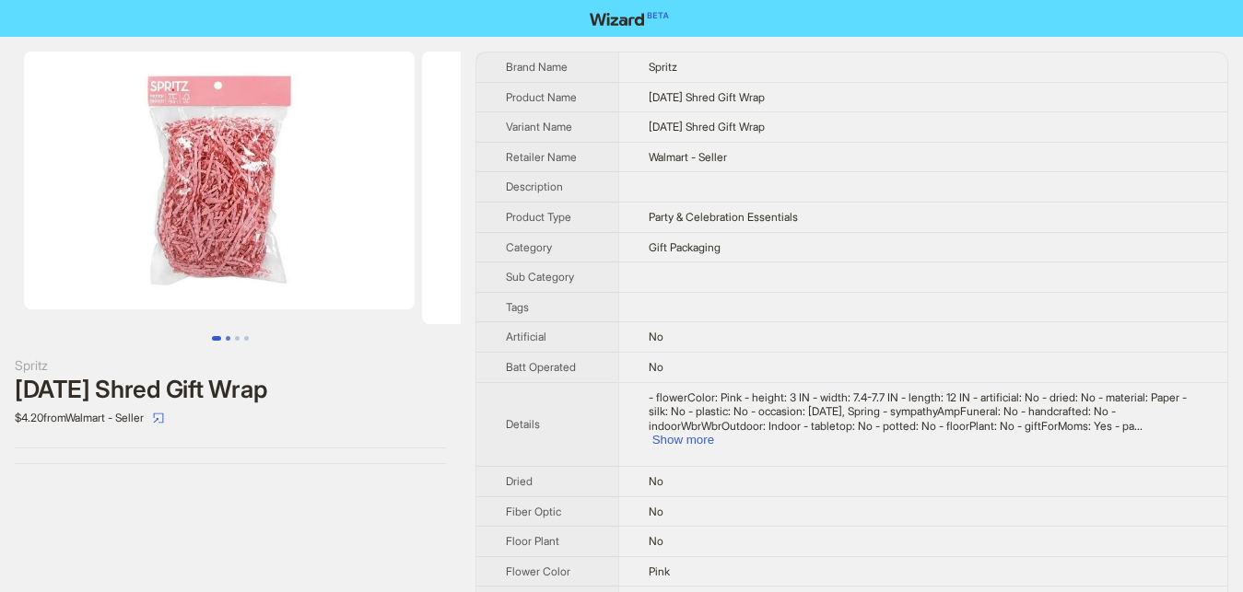
click at [228, 336] on button "Go to slide 2" at bounding box center [228, 338] width 5 height 5
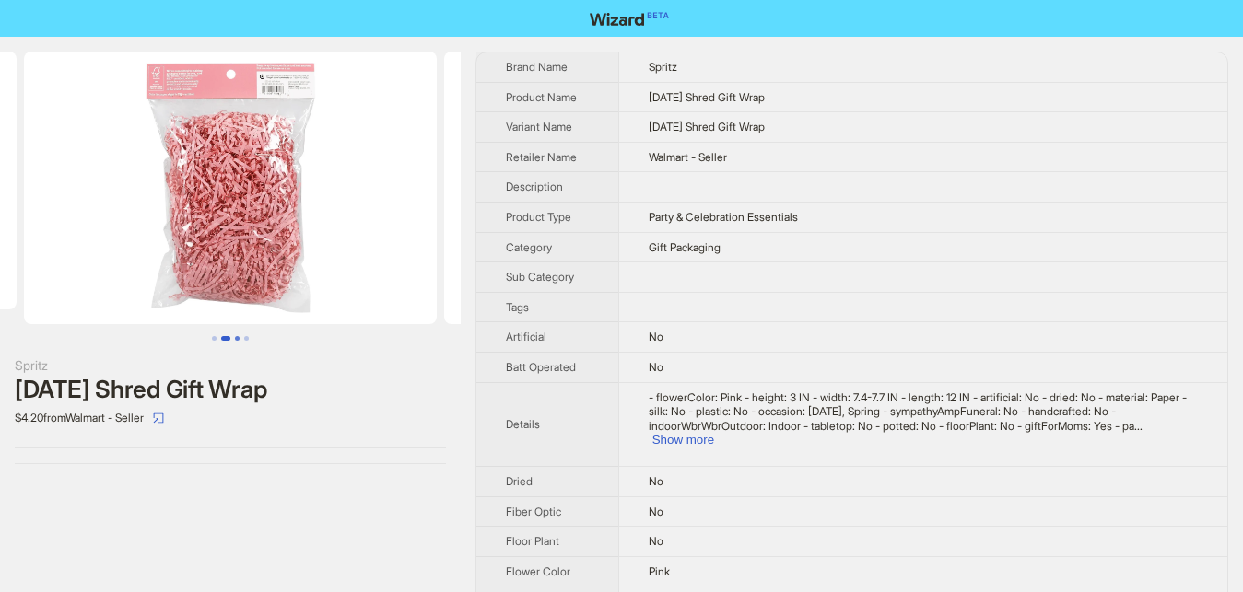
click at [238, 336] on button "Go to slide 3" at bounding box center [237, 338] width 5 height 5
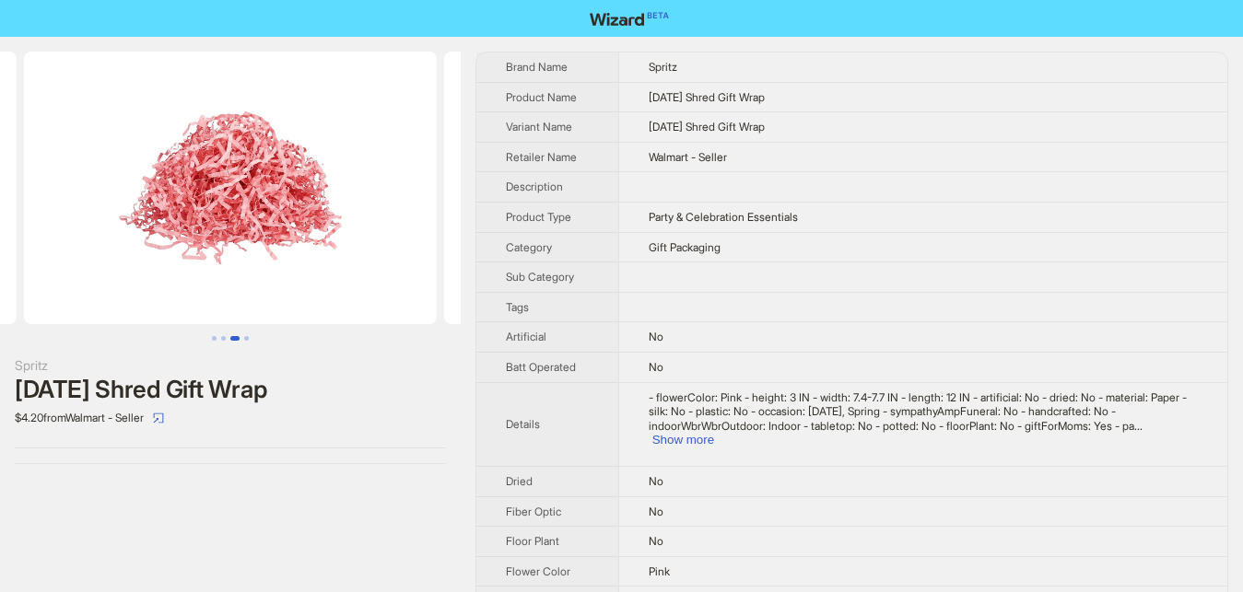
click at [681, 127] on span "Easter Shred Gift Wrap" at bounding box center [707, 127] width 116 height 14
click at [212, 337] on button "Go to slide 1" at bounding box center [214, 338] width 5 height 5
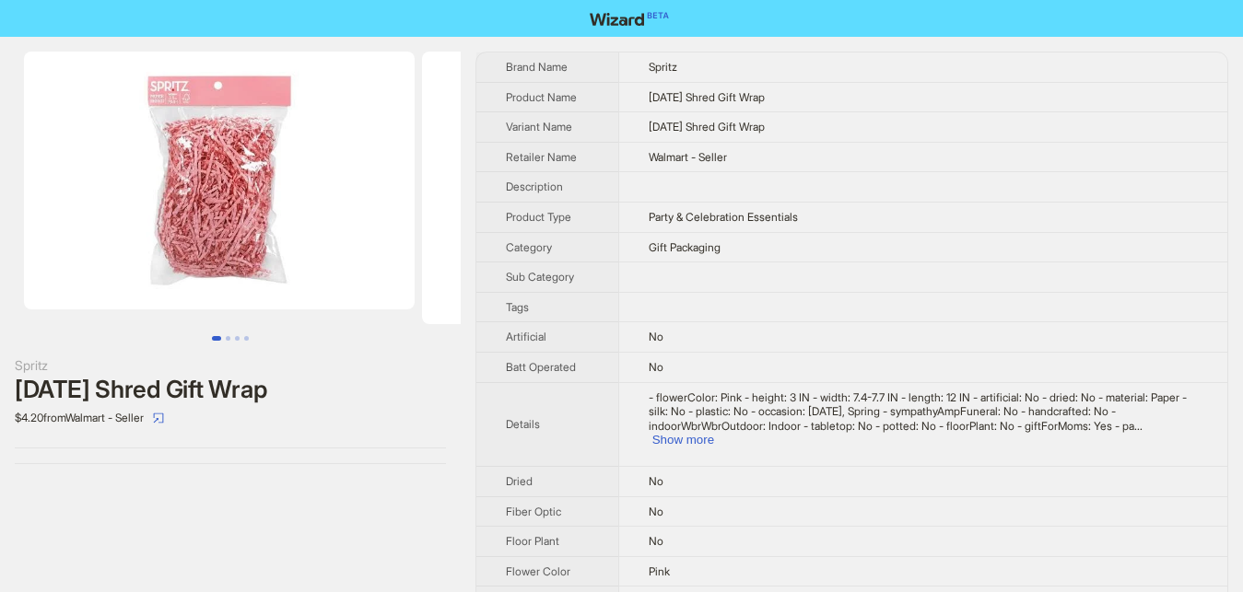
click at [221, 337] on button "Go to slide 1" at bounding box center [216, 338] width 9 height 5
click at [235, 336] on button "Go to slide 3" at bounding box center [237, 338] width 5 height 5
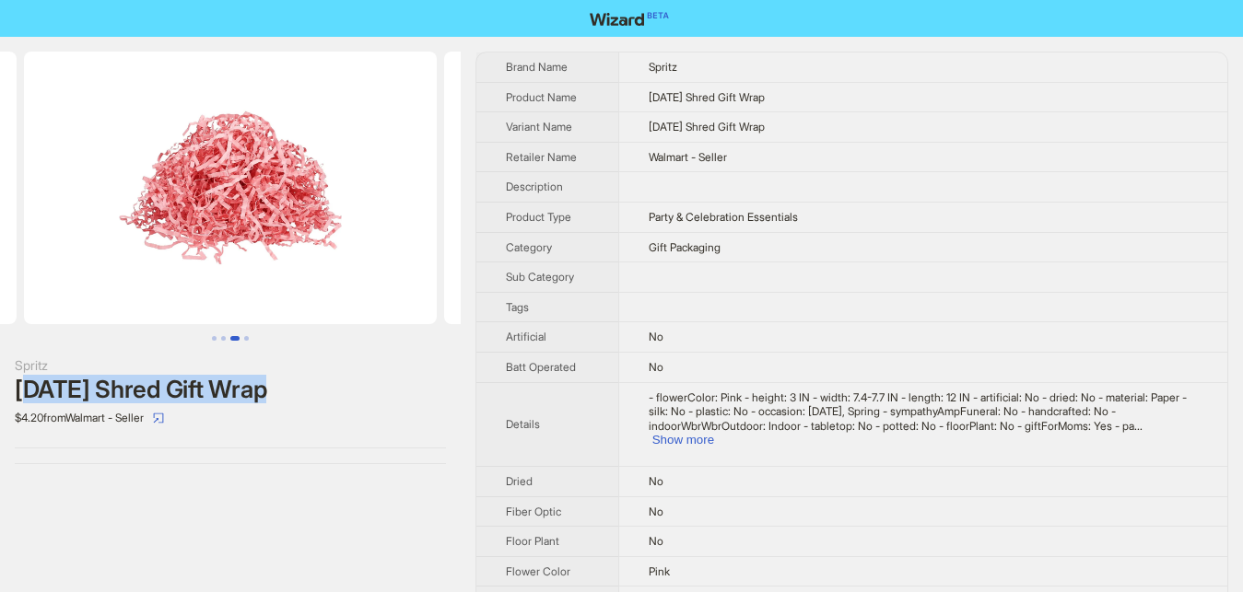
drag, startPoint x: 31, startPoint y: 396, endPoint x: 291, endPoint y: 403, distance: 259.9
click at [291, 403] on div "Easter Shred Gift Wrap" at bounding box center [230, 390] width 431 height 28
click at [86, 112] on img at bounding box center [230, 188] width 413 height 273
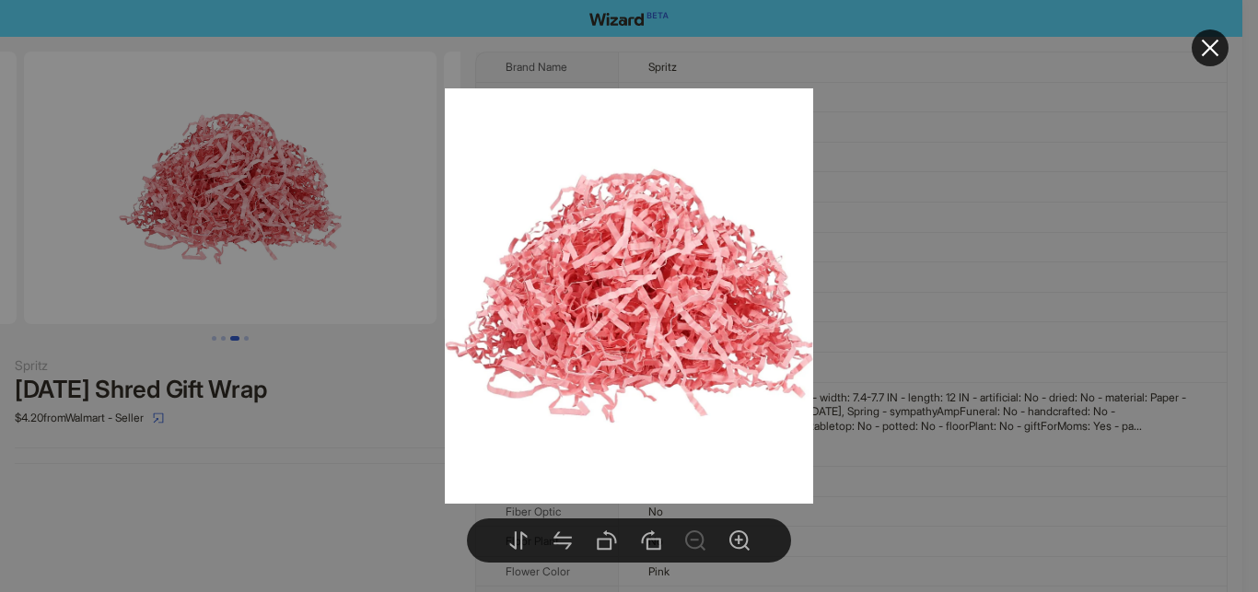
click at [425, 99] on div at bounding box center [629, 296] width 1258 height 592
